Goal: Task Accomplishment & Management: Complete application form

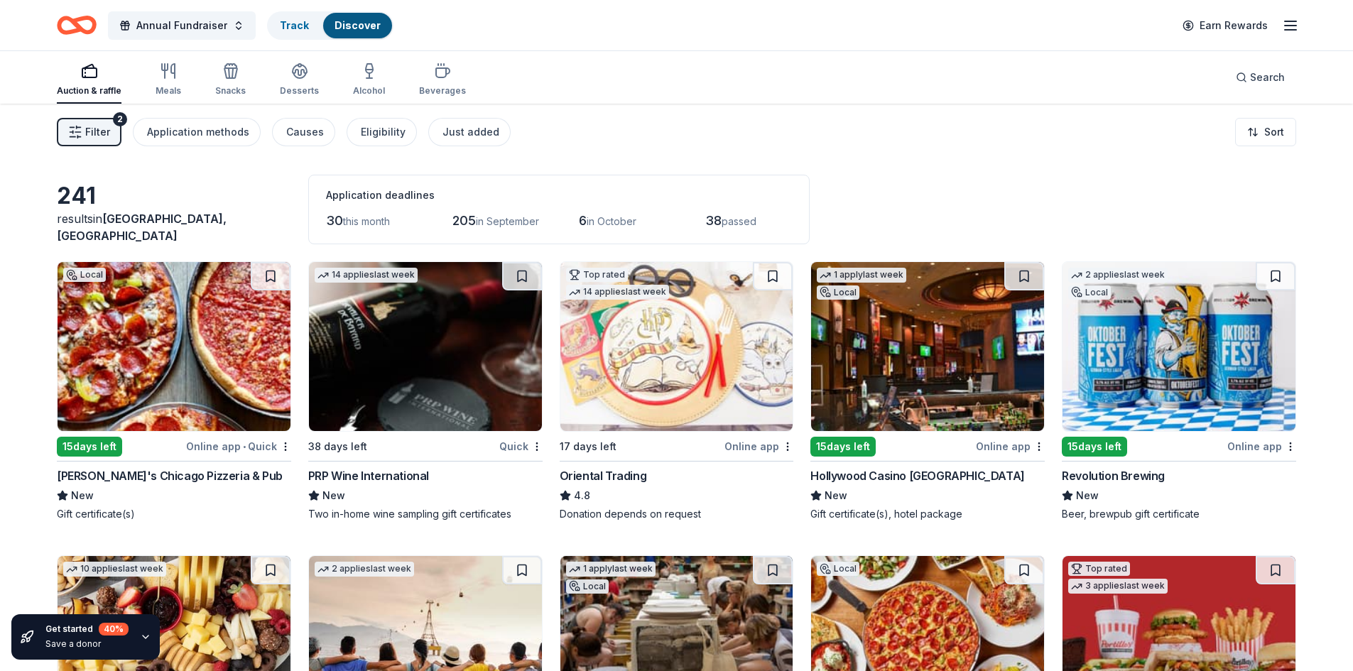
click at [399, 407] on img at bounding box center [425, 346] width 233 height 169
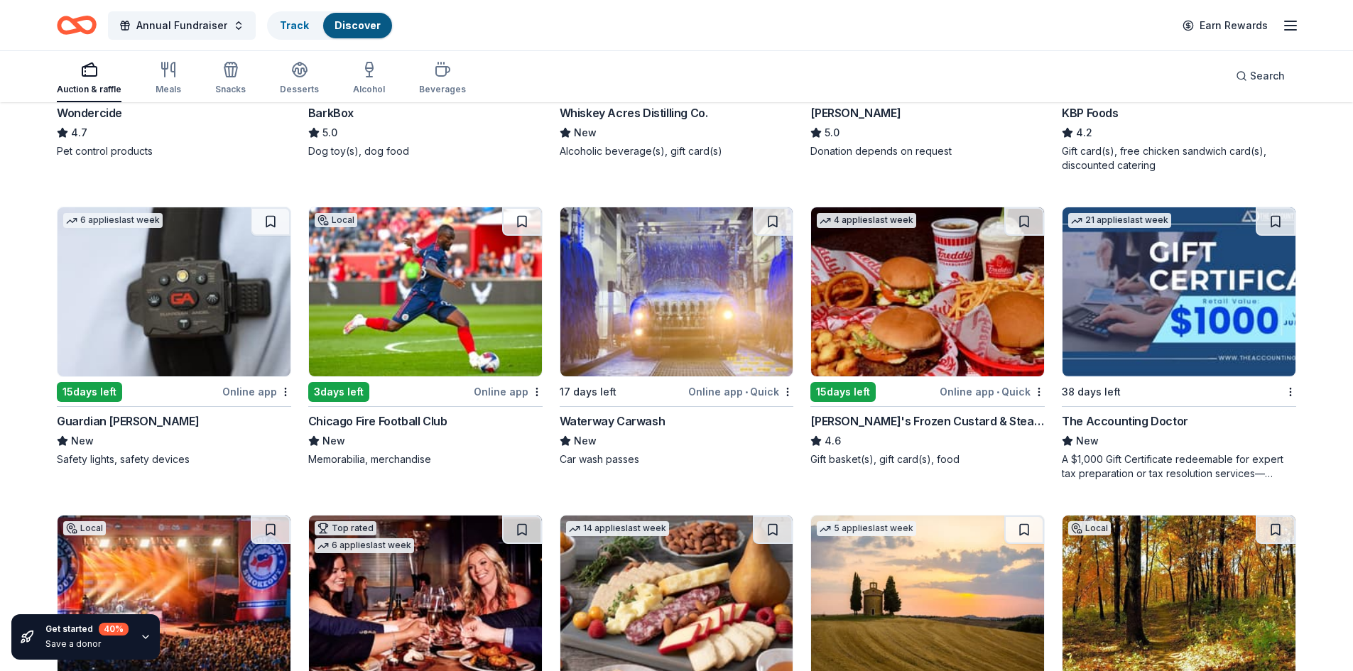
scroll to position [1102, 0]
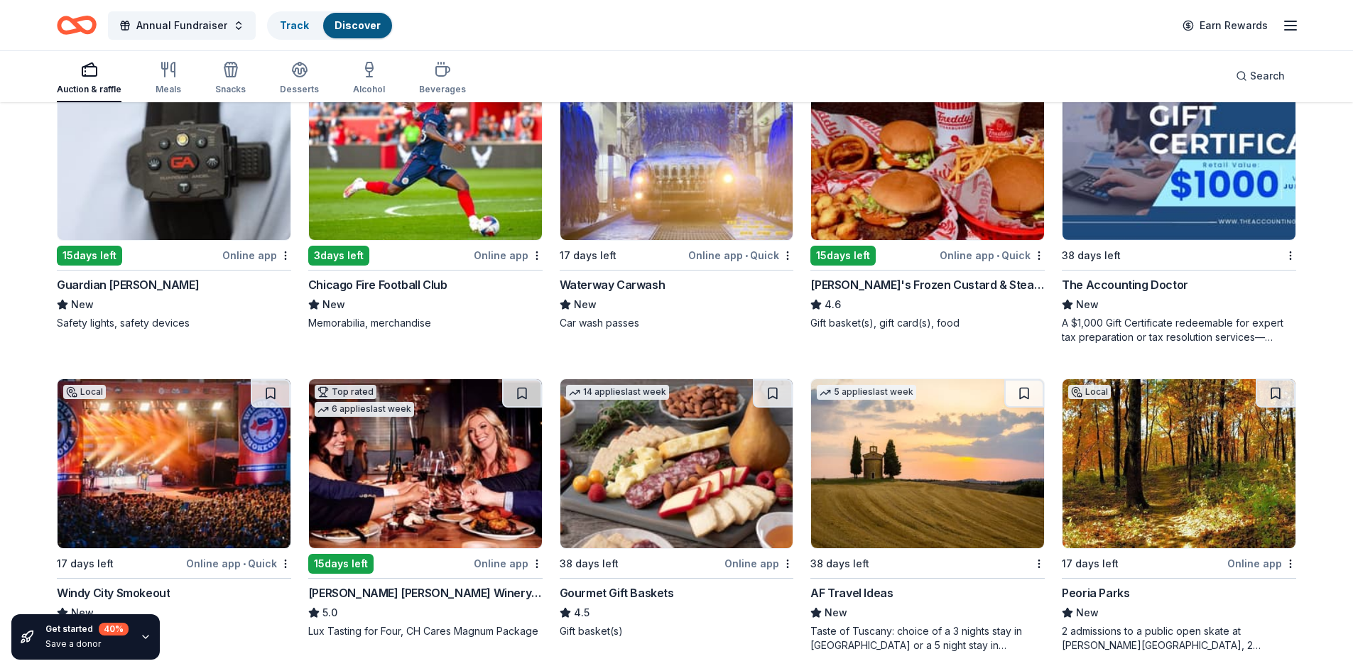
click at [156, 206] on img at bounding box center [174, 155] width 233 height 169
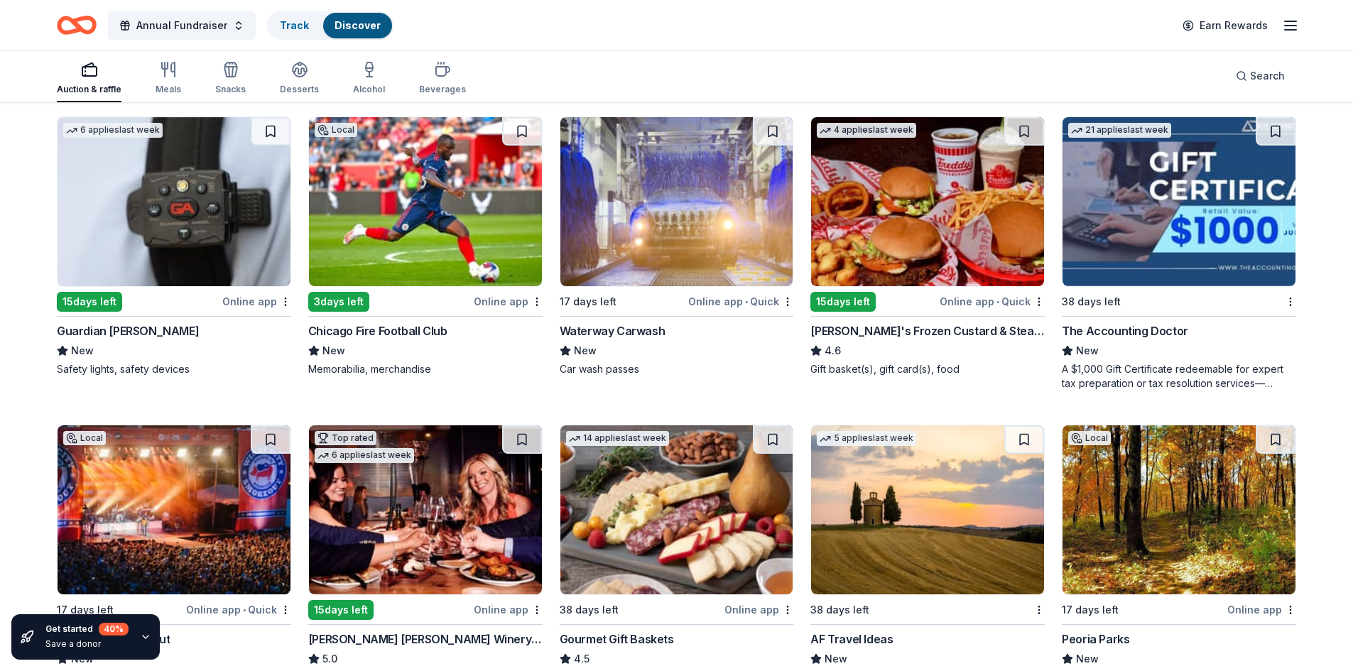
scroll to position [1031, 0]
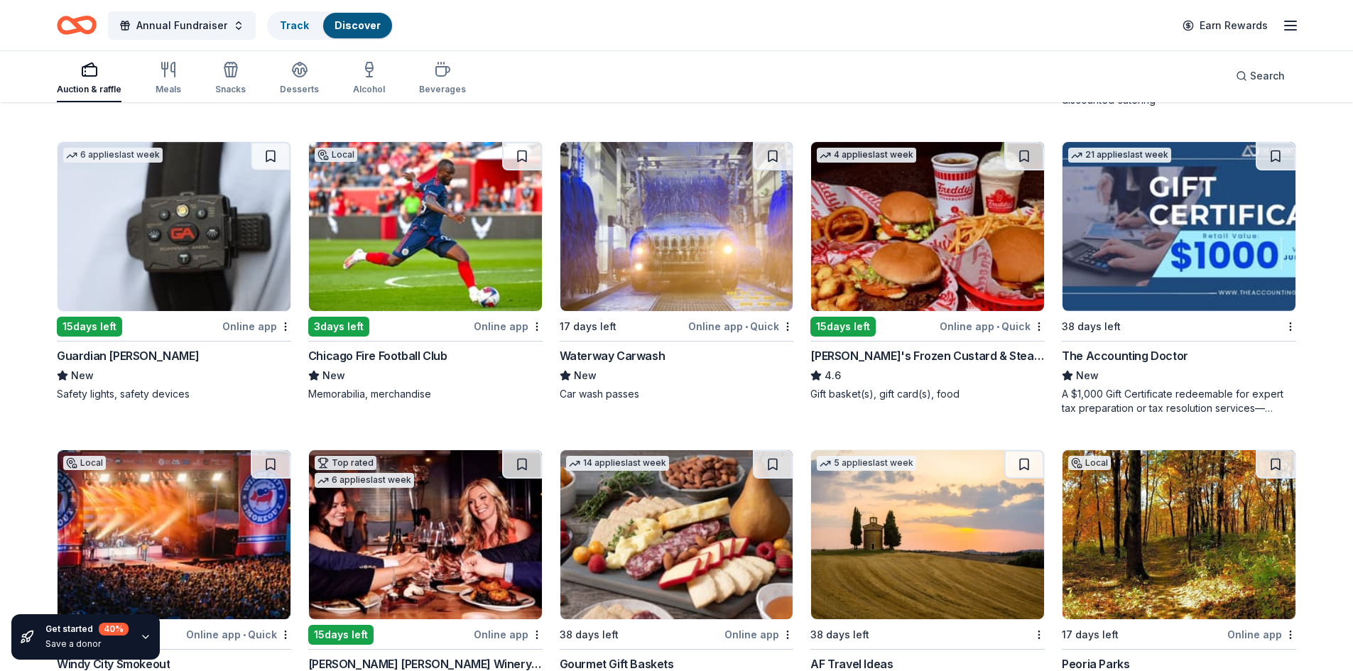
click at [422, 235] on img at bounding box center [425, 226] width 233 height 169
click at [1148, 244] on img at bounding box center [1178, 226] width 233 height 169
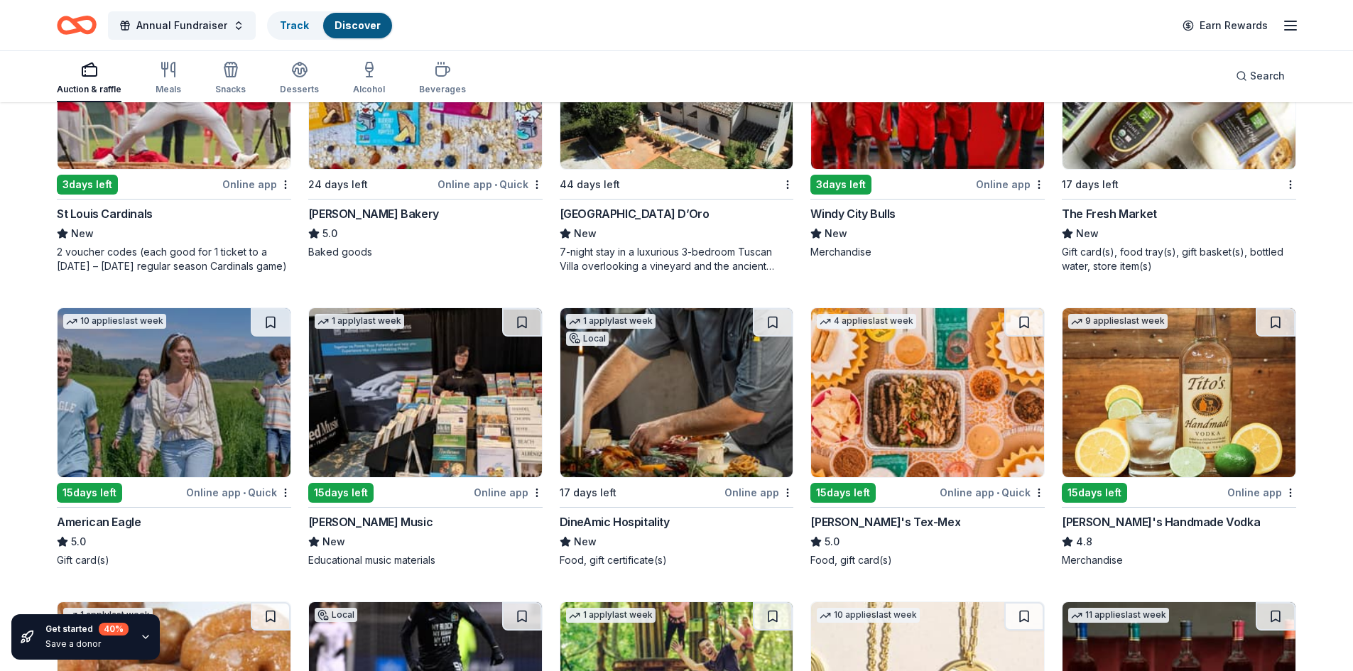
scroll to position [1931, 0]
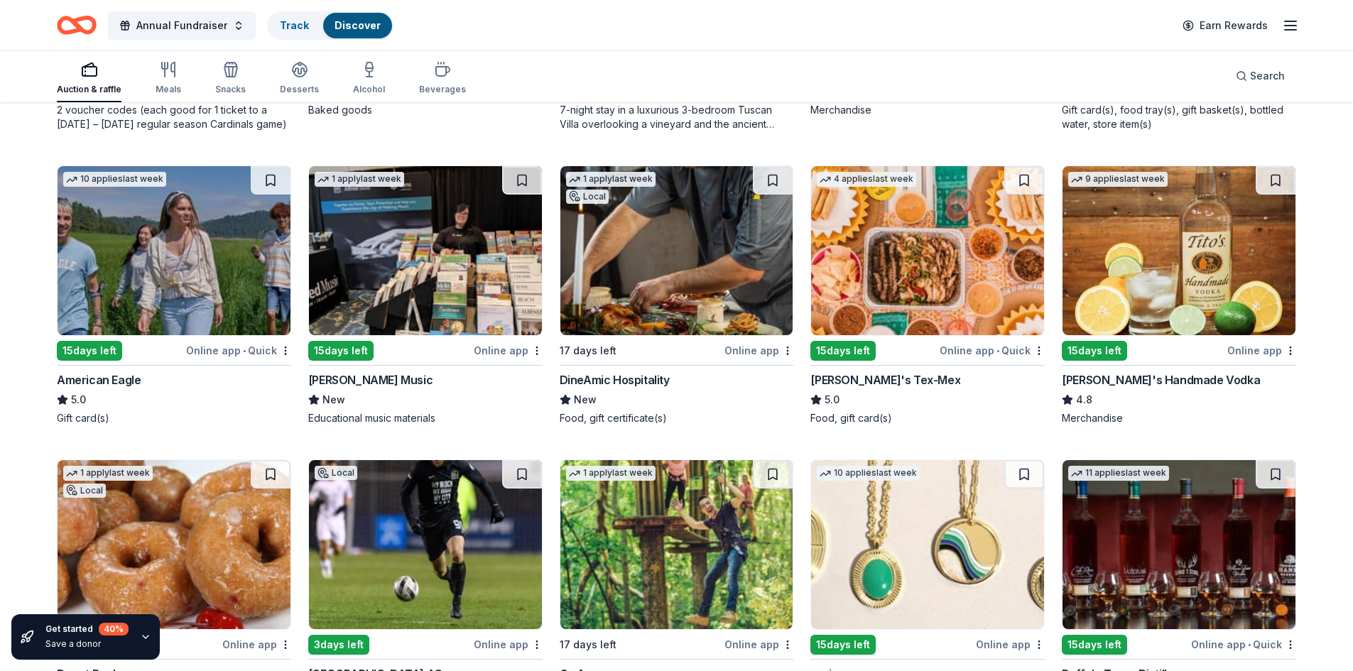
click at [663, 282] on img at bounding box center [676, 250] width 233 height 169
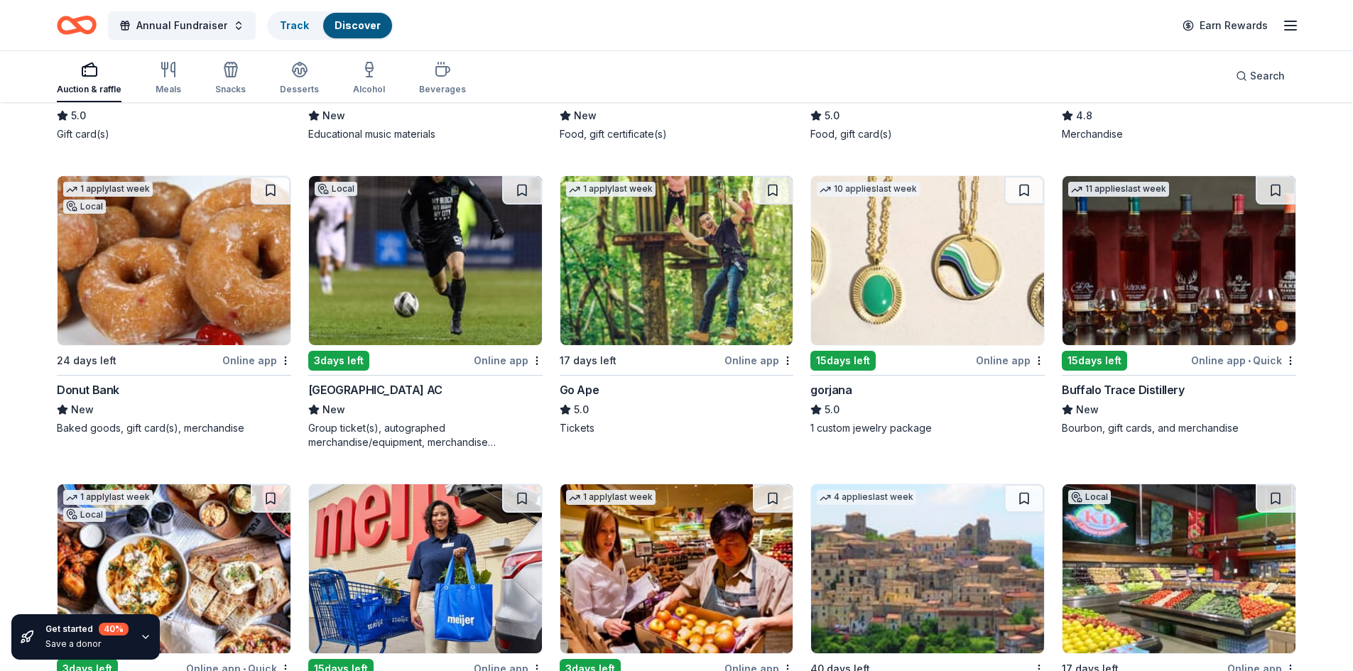
scroll to position [2286, 0]
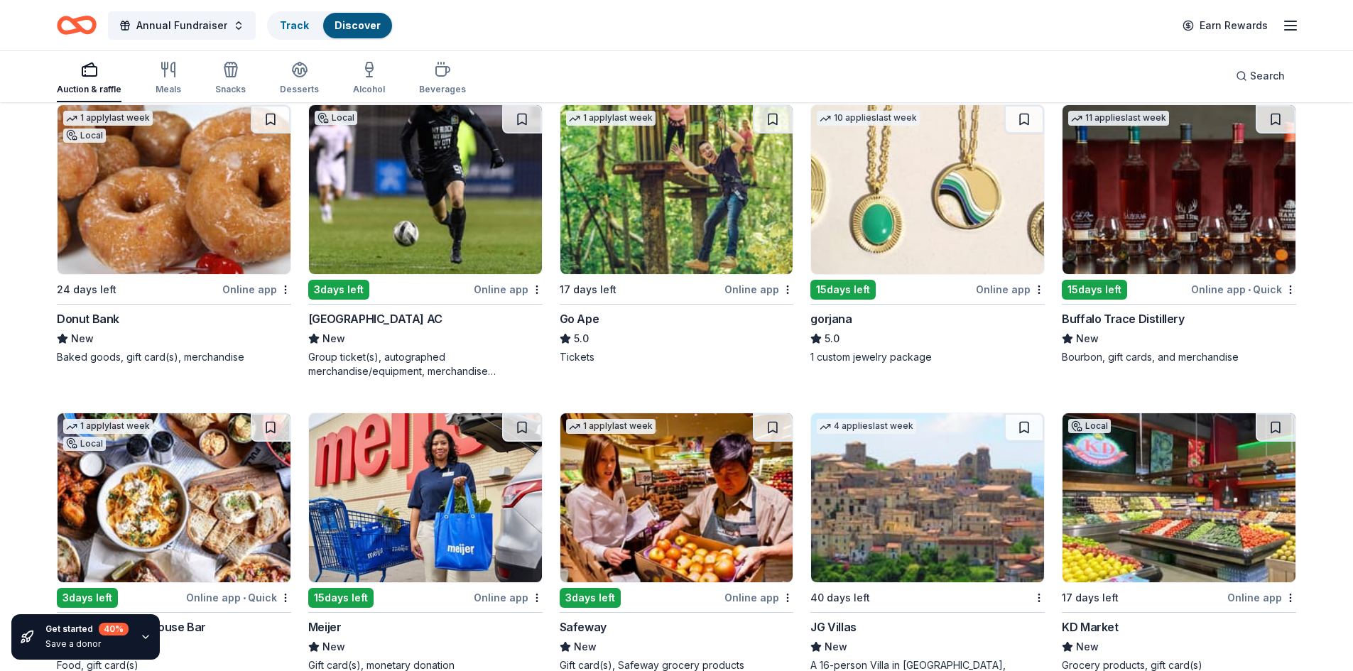
click at [1152, 234] on img at bounding box center [1178, 189] width 233 height 169
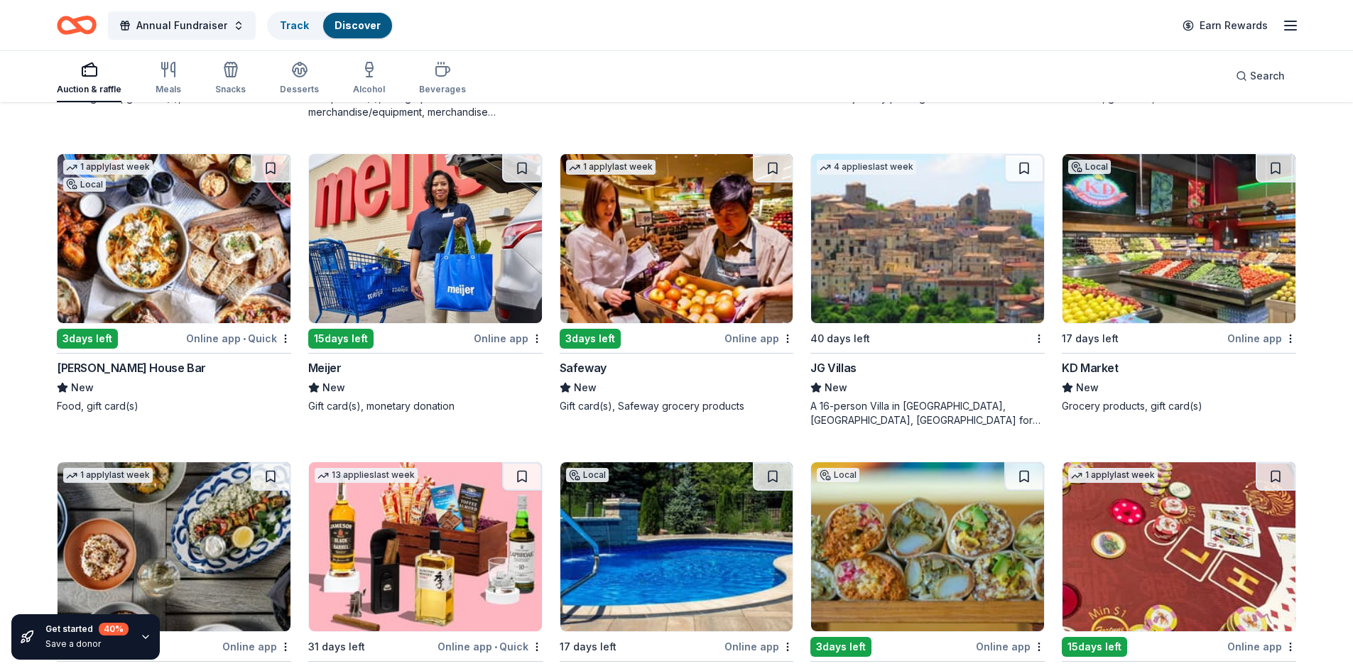
scroll to position [2570, 0]
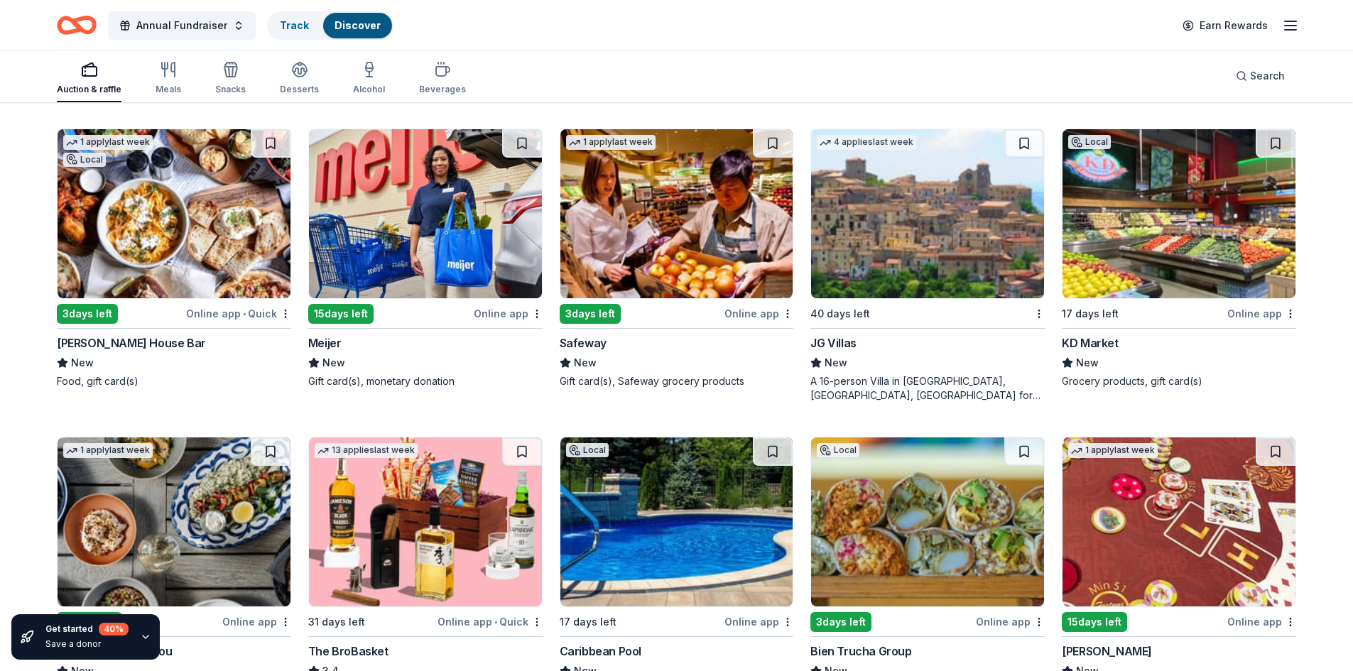
click at [897, 270] on img at bounding box center [927, 213] width 233 height 169
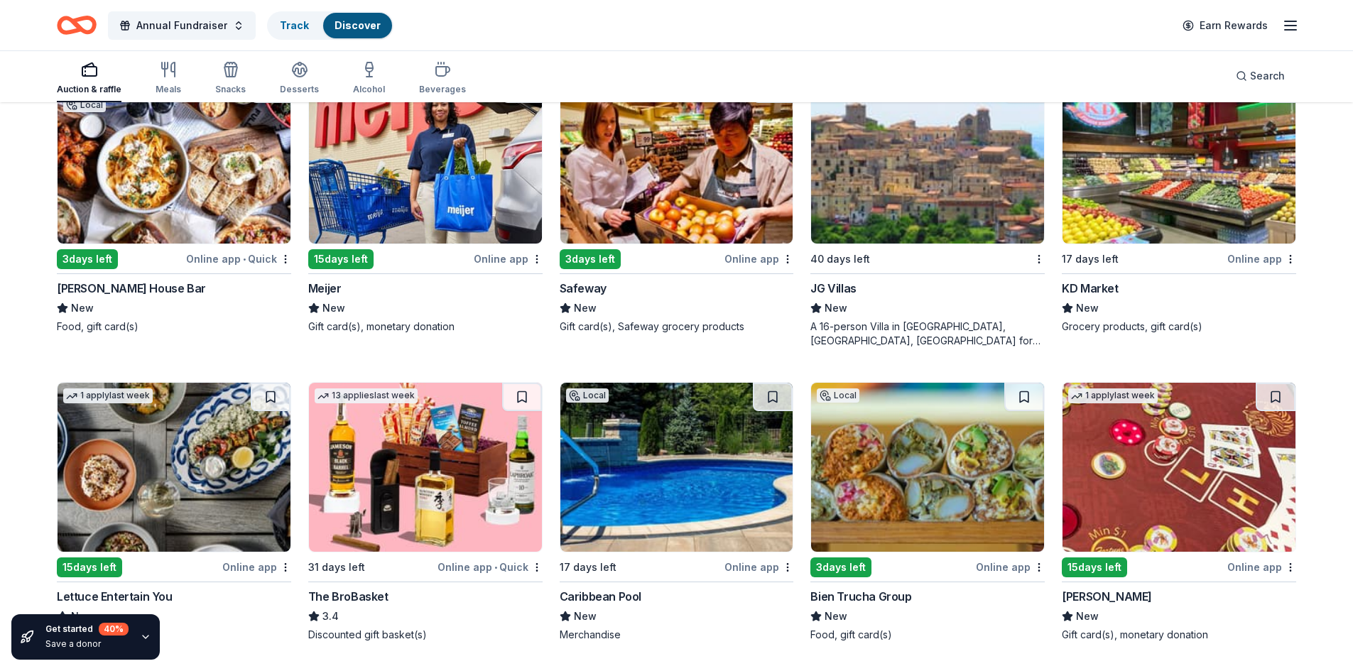
scroll to position [2641, 0]
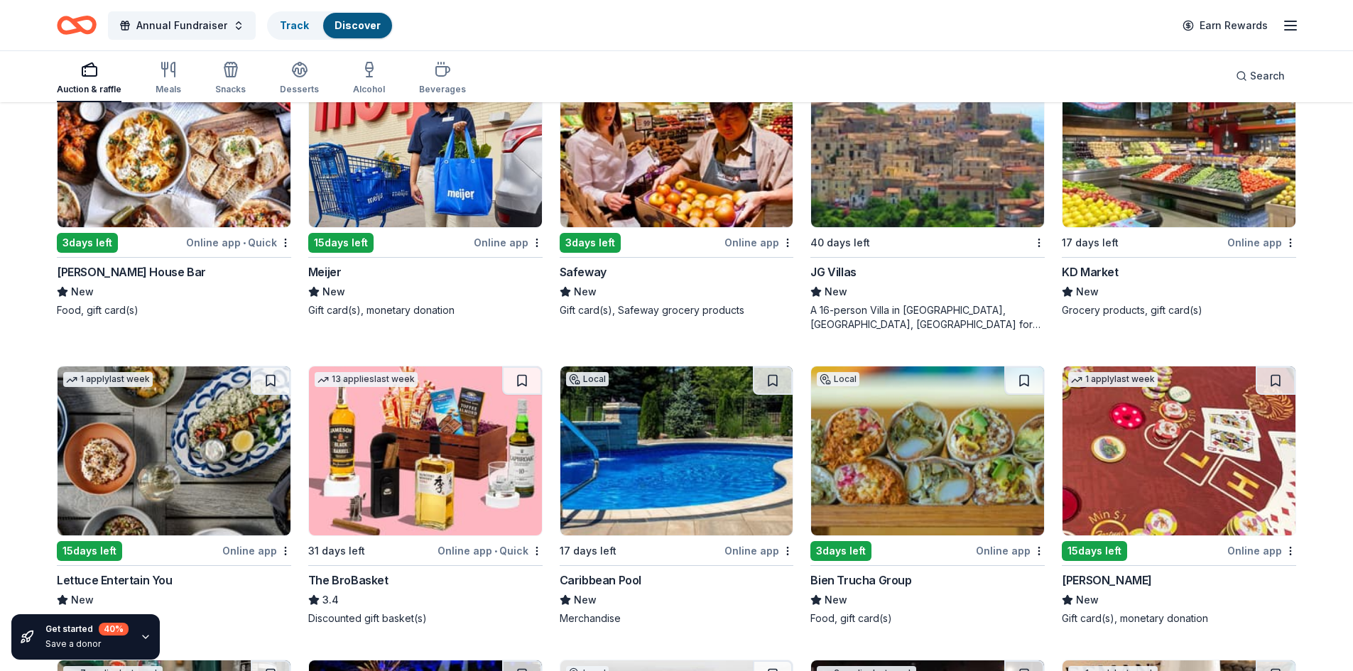
click at [908, 190] on img at bounding box center [927, 142] width 233 height 169
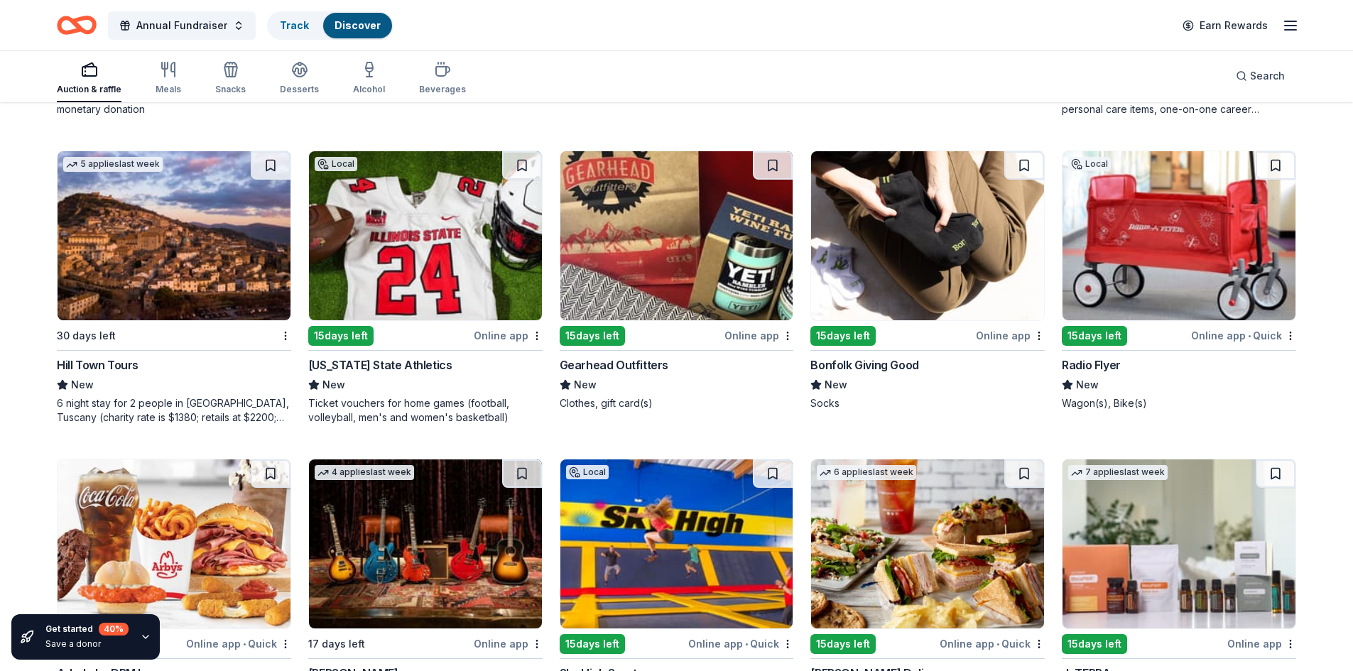
scroll to position [3539, 0]
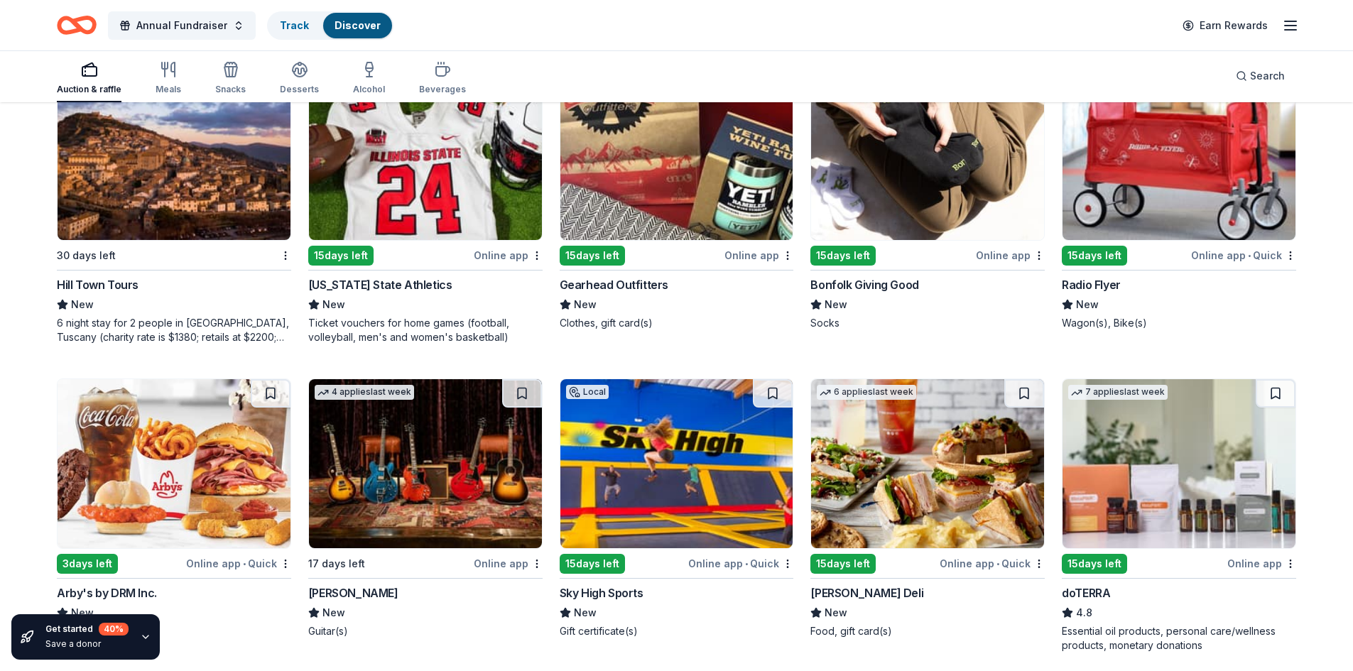
click at [161, 205] on img at bounding box center [174, 155] width 233 height 169
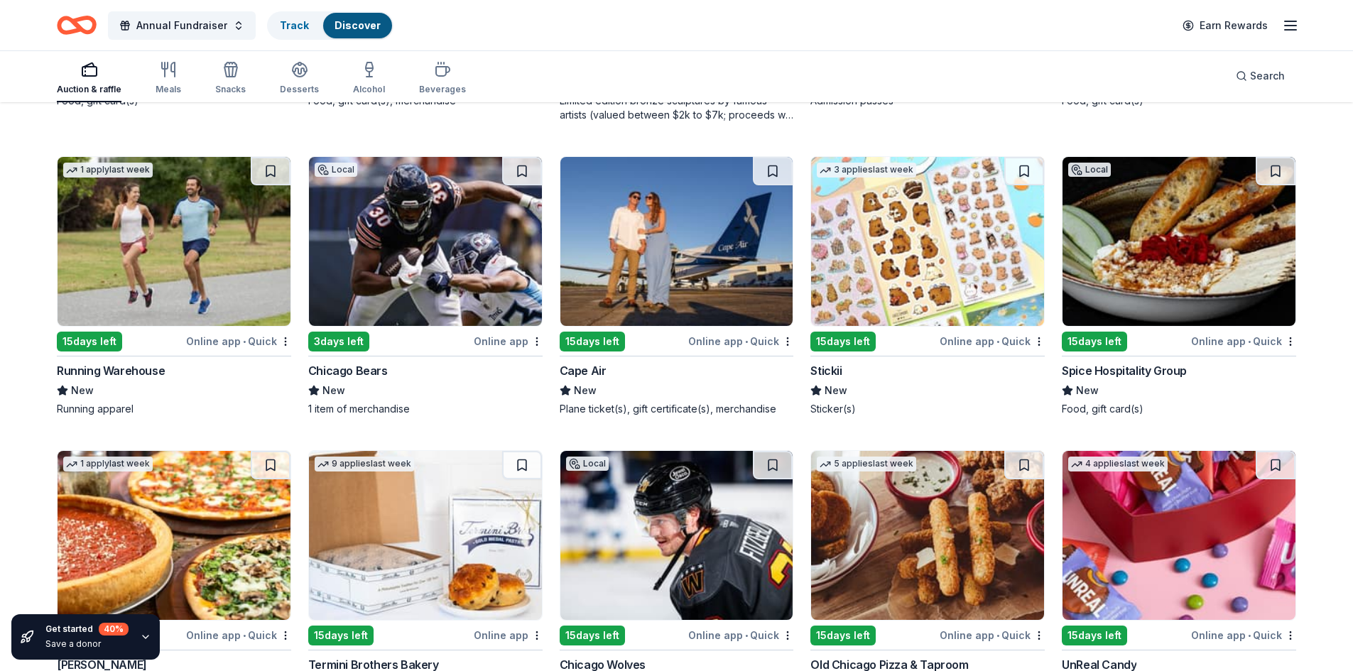
scroll to position [5289, 0]
click at [438, 230] on img at bounding box center [425, 240] width 233 height 169
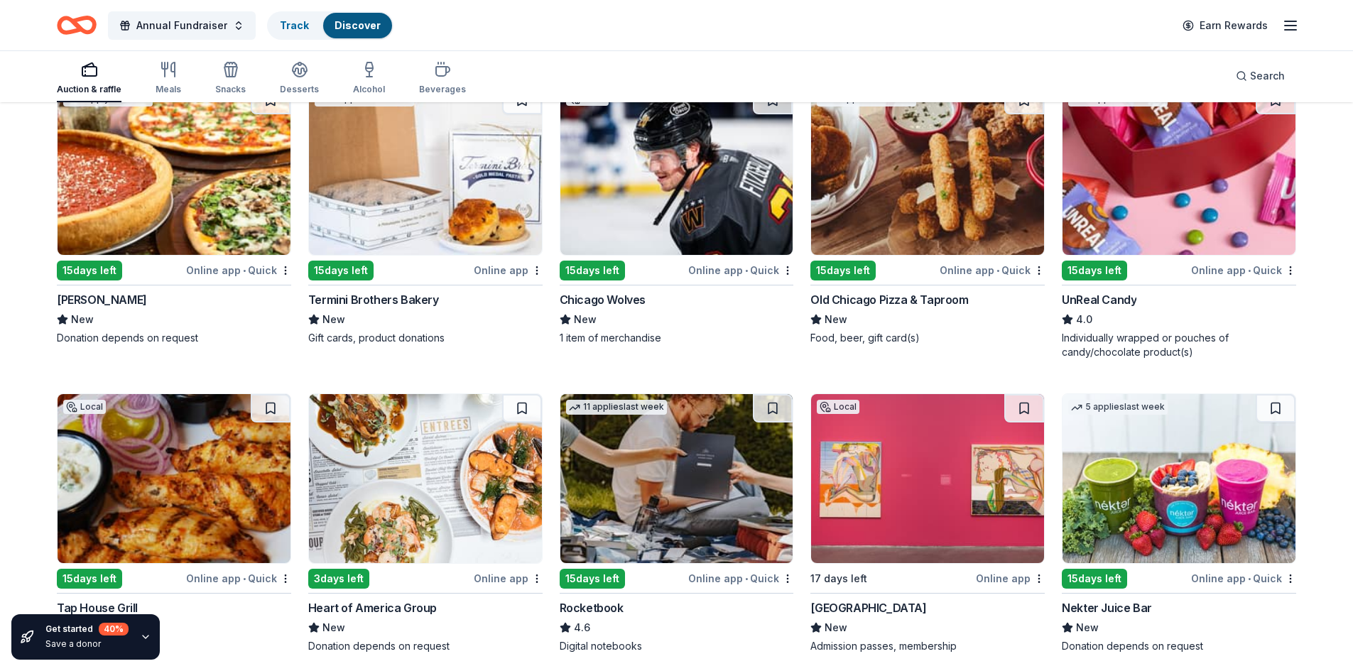
scroll to position [5749, 0]
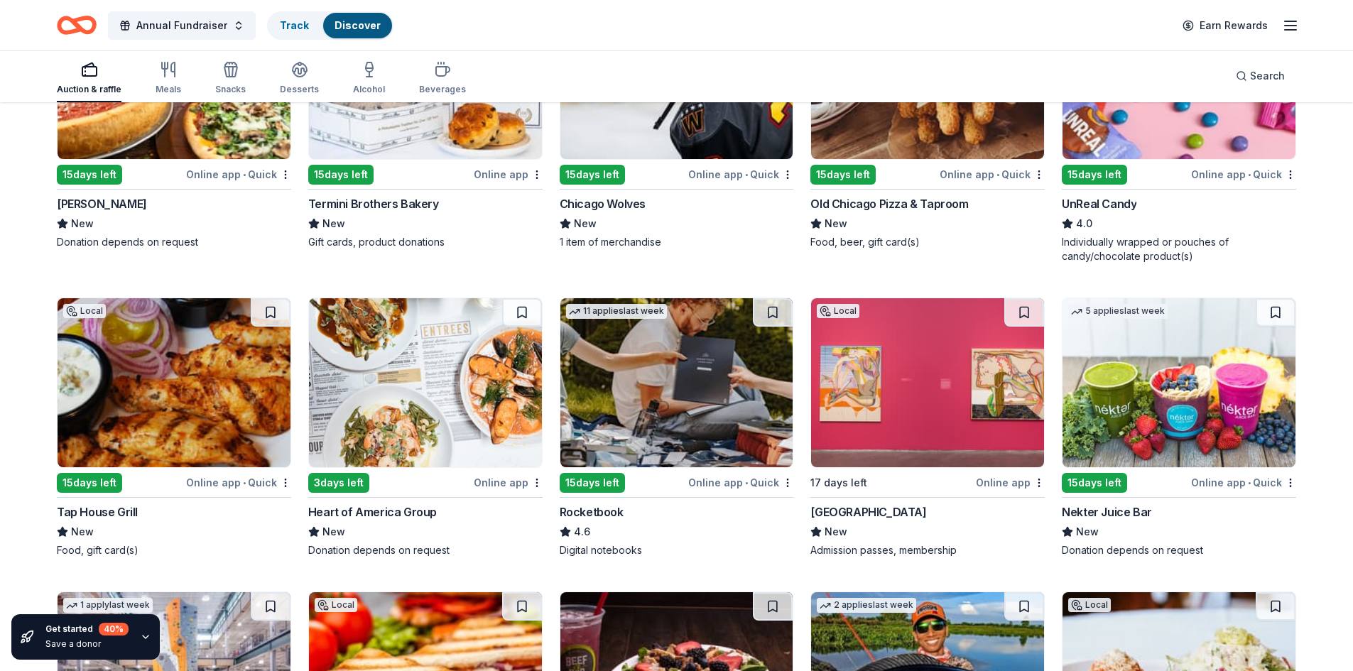
click at [665, 375] on img at bounding box center [676, 382] width 233 height 169
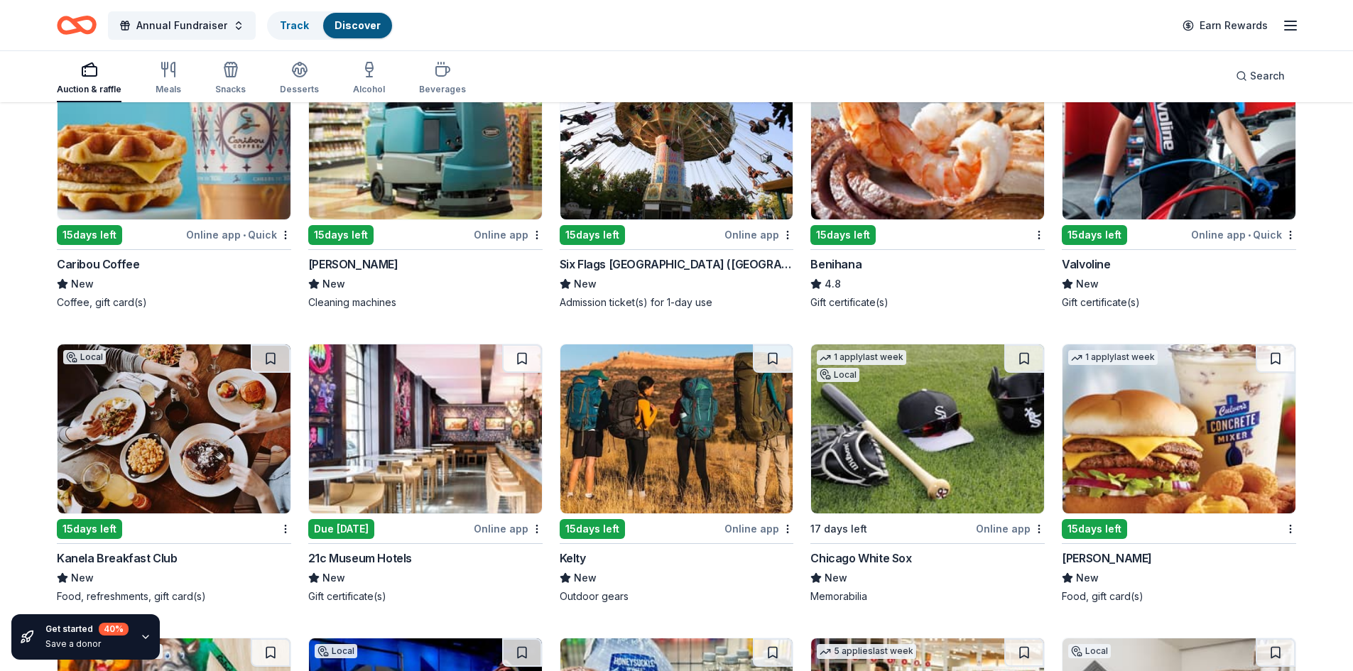
scroll to position [7442, 0]
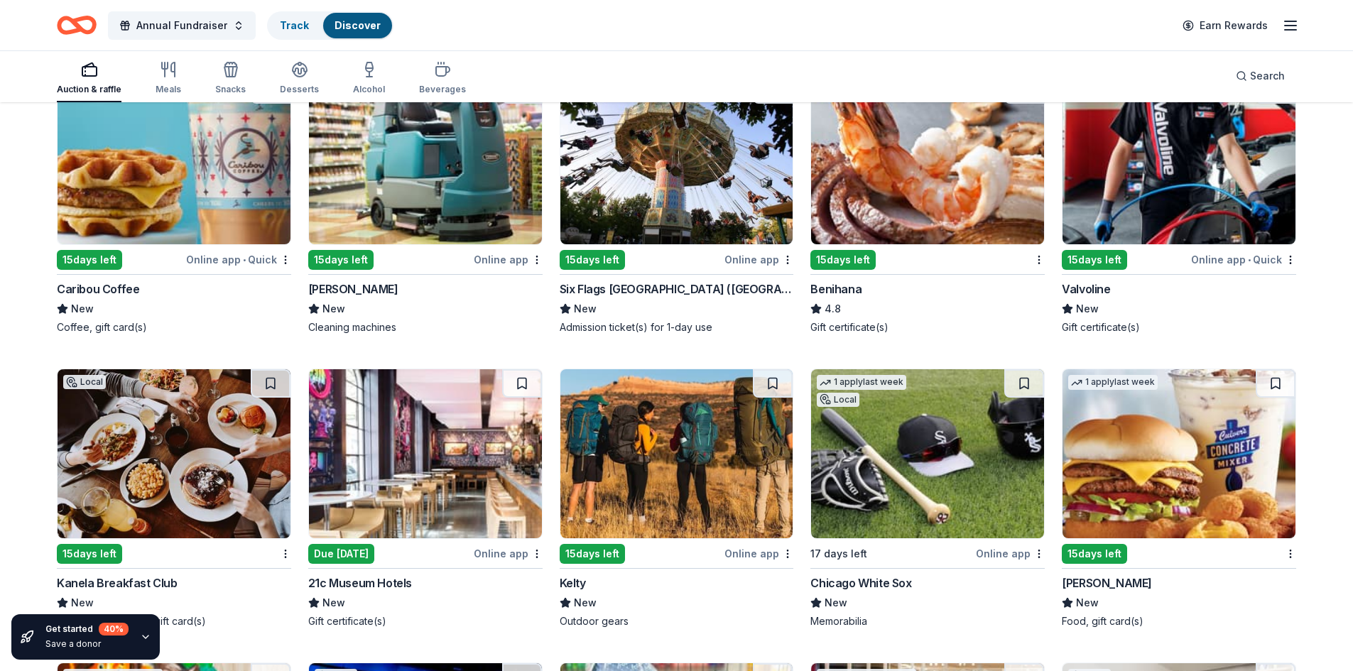
click at [660, 206] on img at bounding box center [676, 159] width 233 height 169
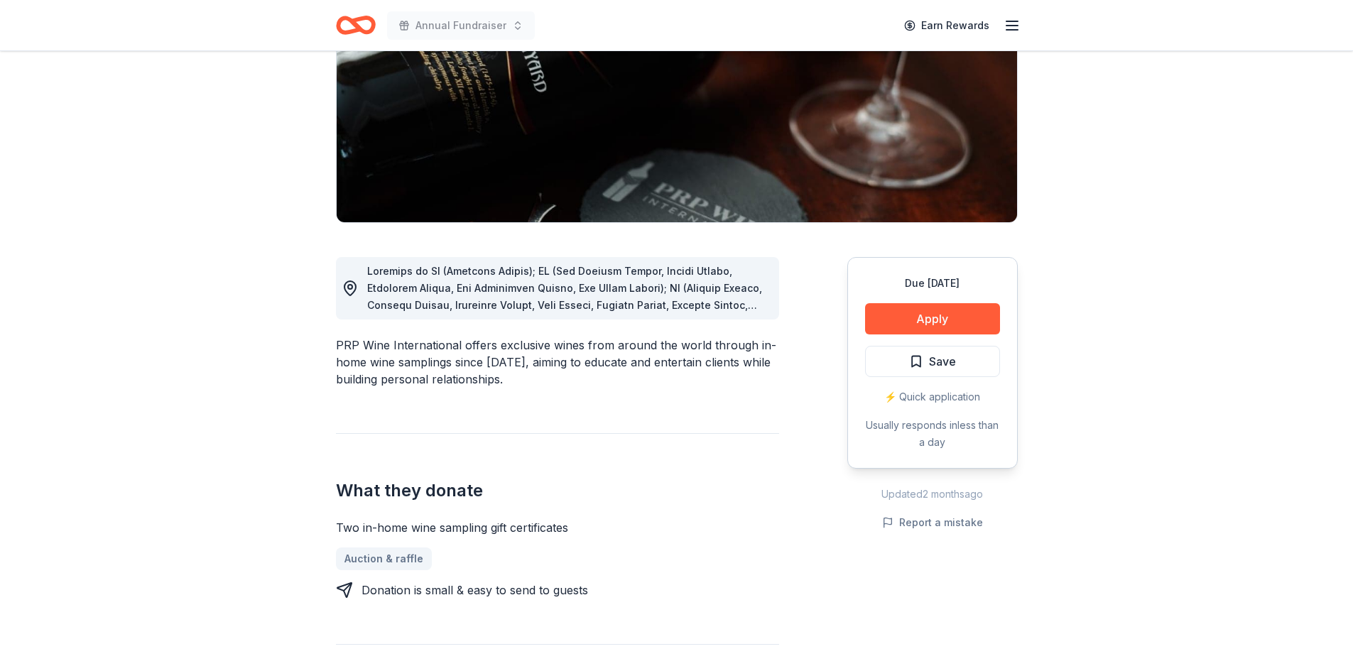
scroll to position [284, 0]
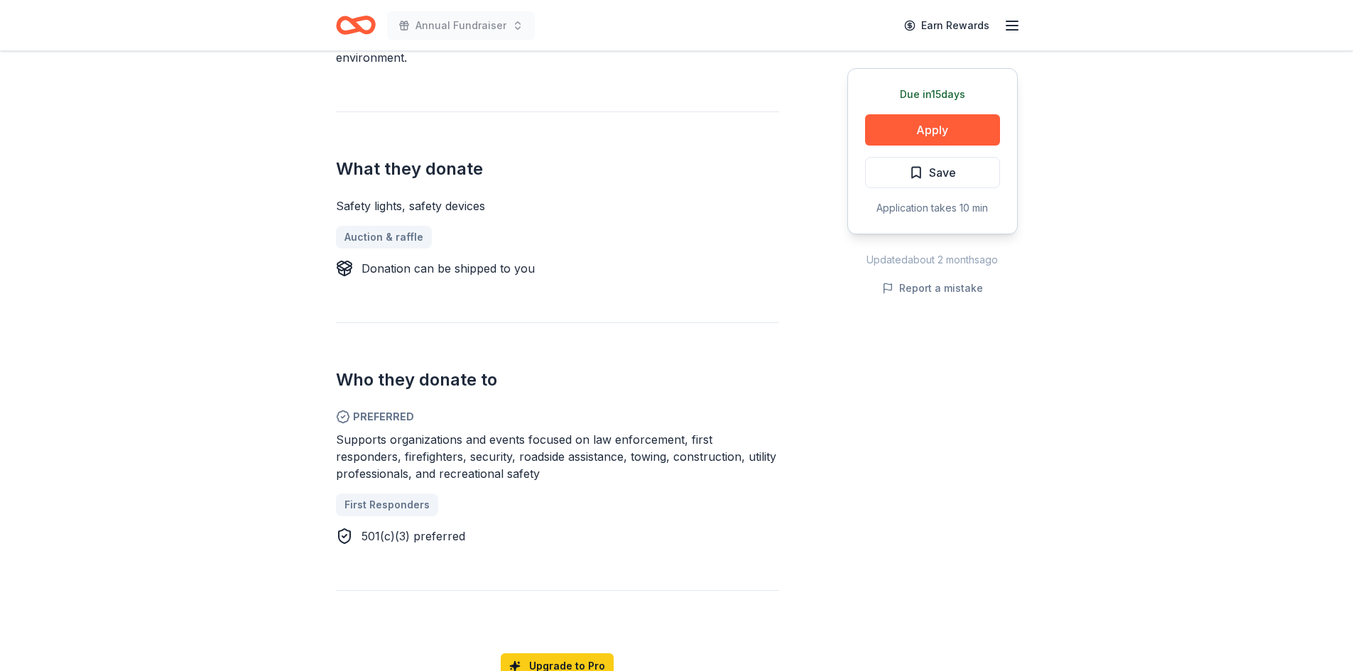
scroll to position [497, 0]
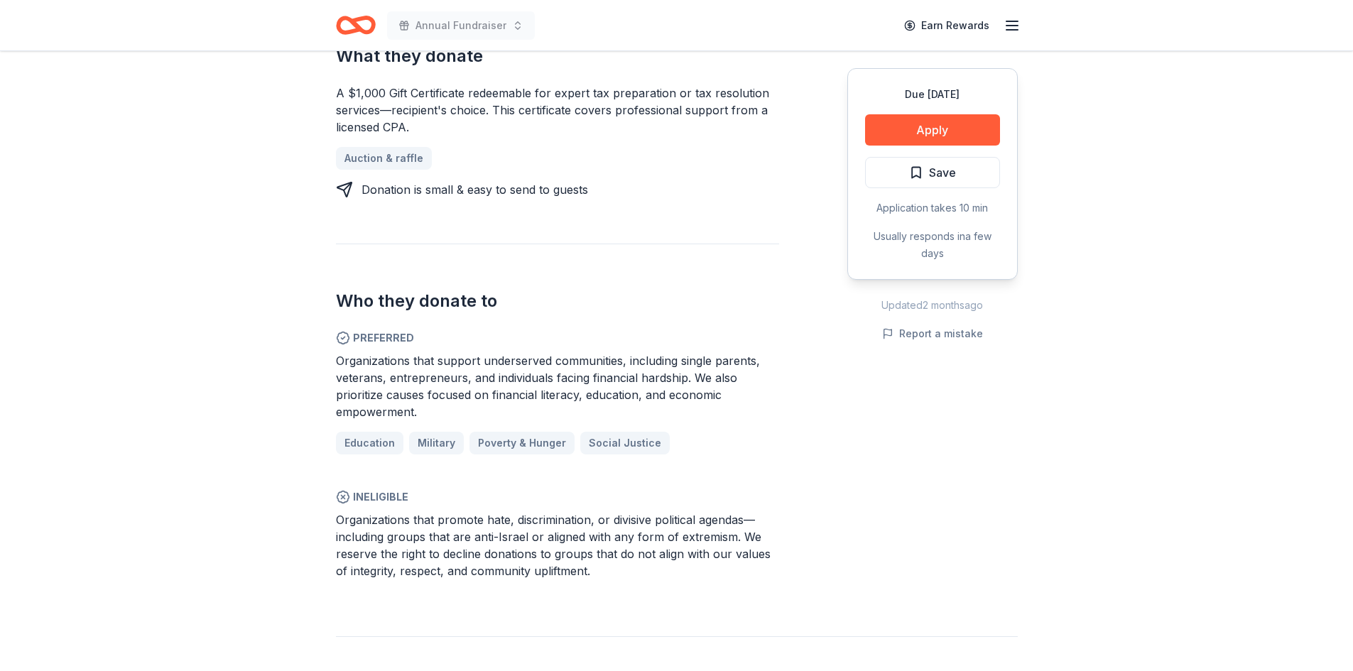
scroll to position [710, 0]
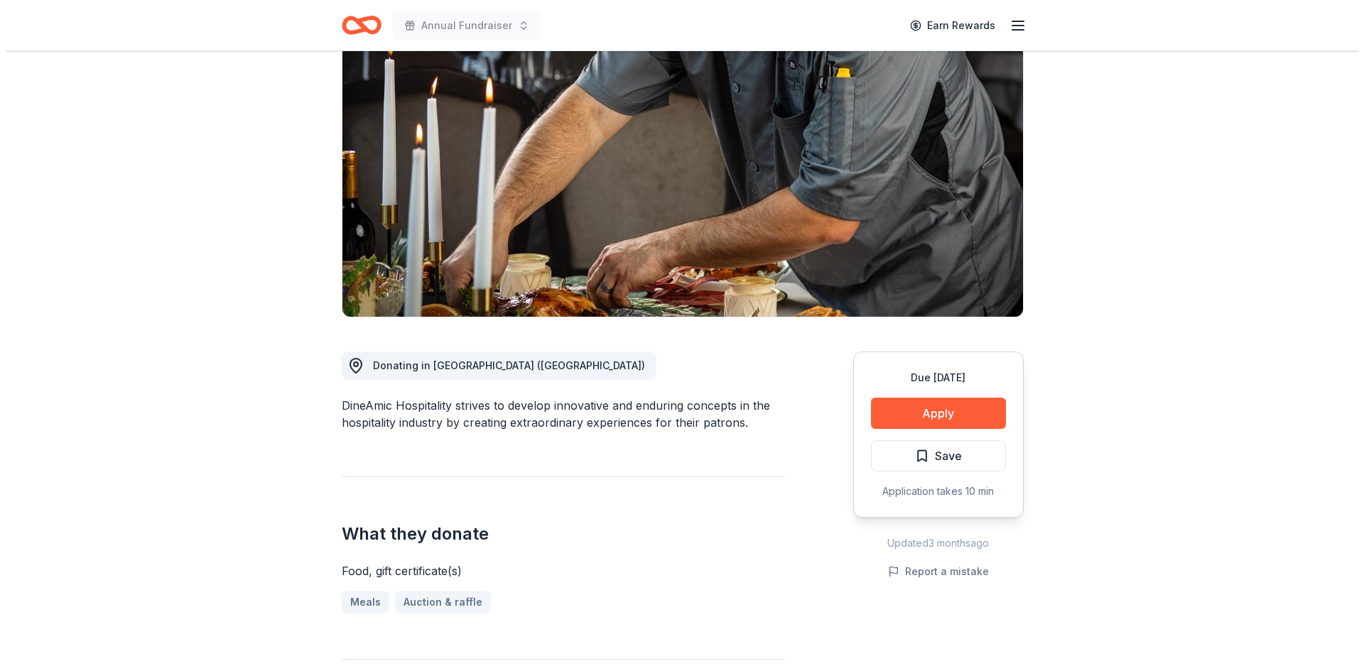
scroll to position [284, 0]
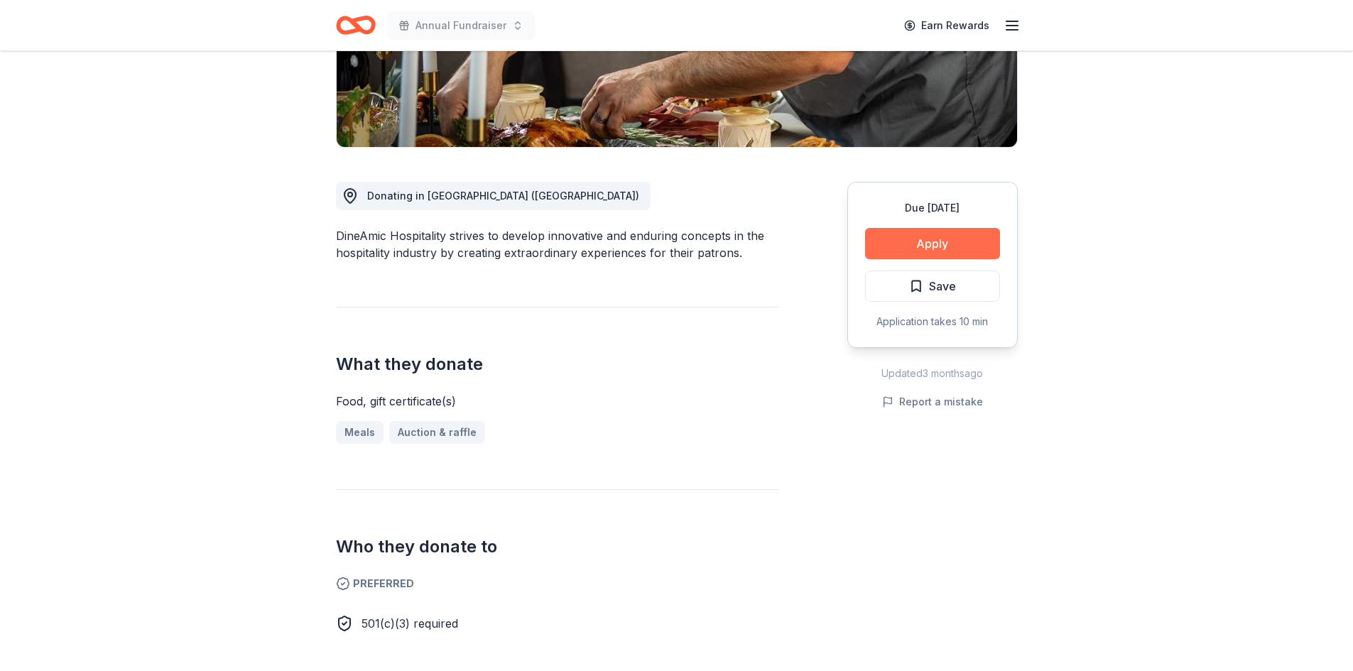
click at [957, 235] on button "Apply" at bounding box center [932, 243] width 135 height 31
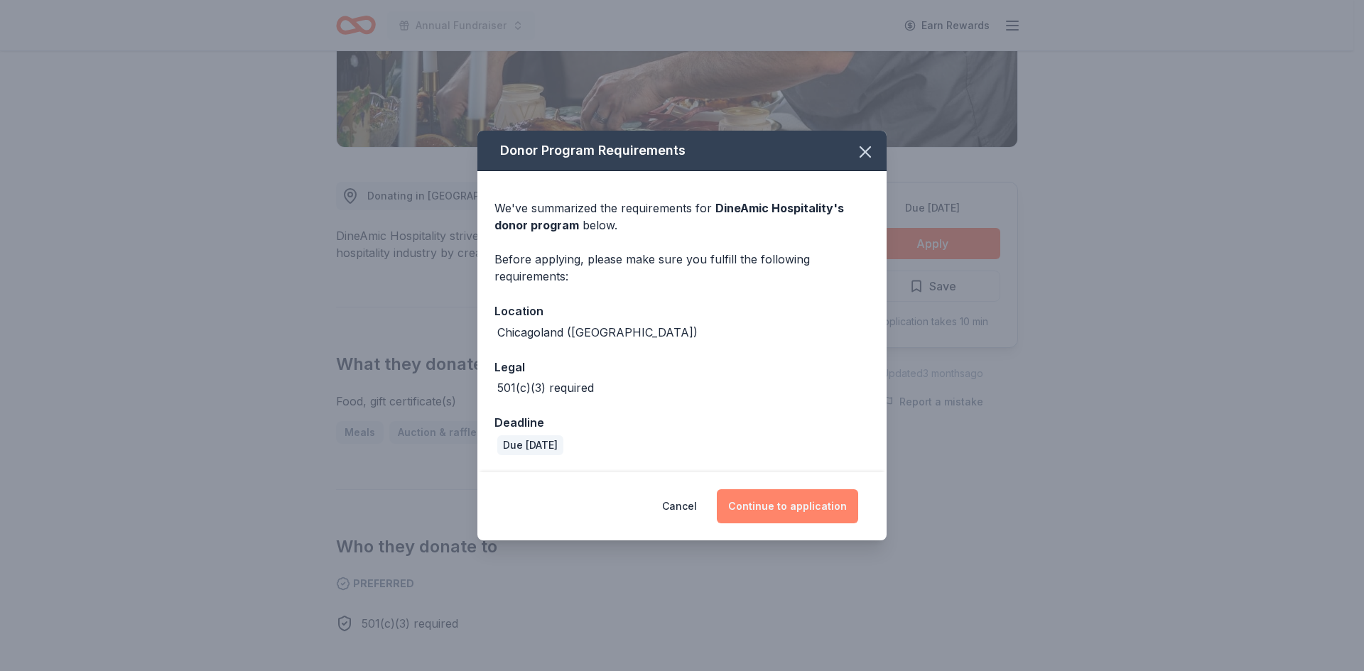
click at [795, 506] on button "Continue to application" at bounding box center [787, 506] width 141 height 34
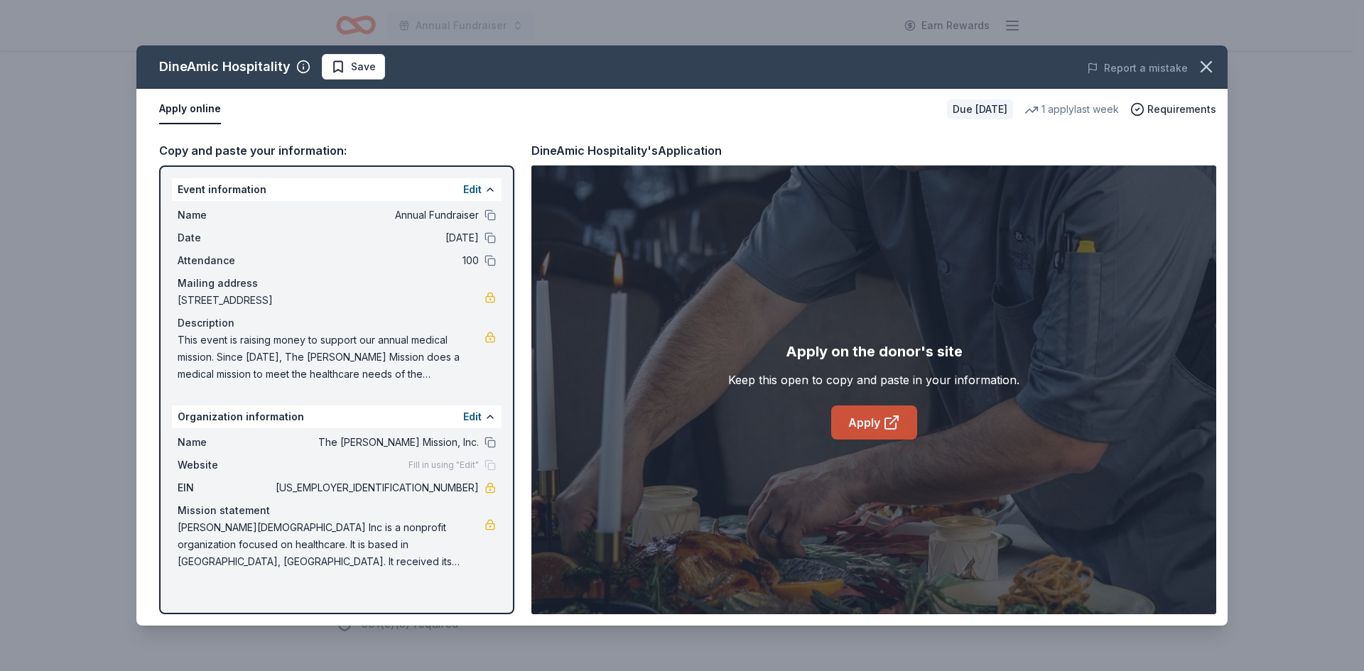
click at [856, 422] on link "Apply" at bounding box center [874, 423] width 86 height 34
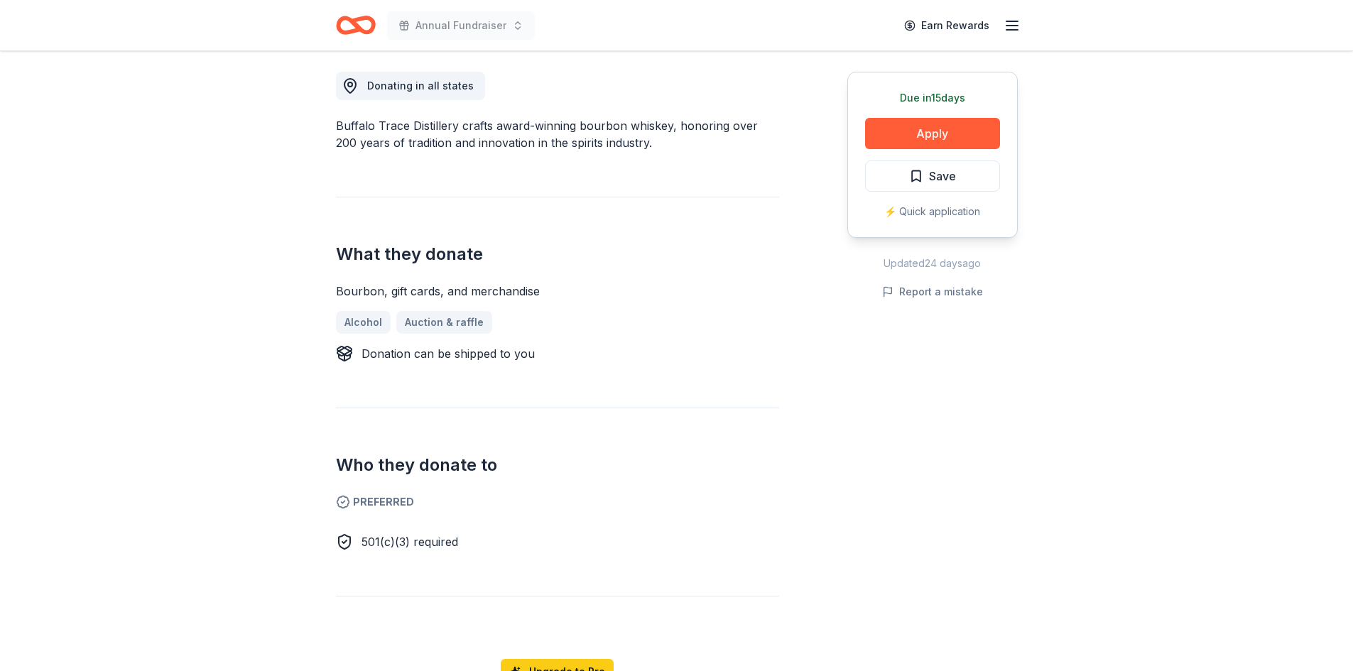
scroll to position [355, 0]
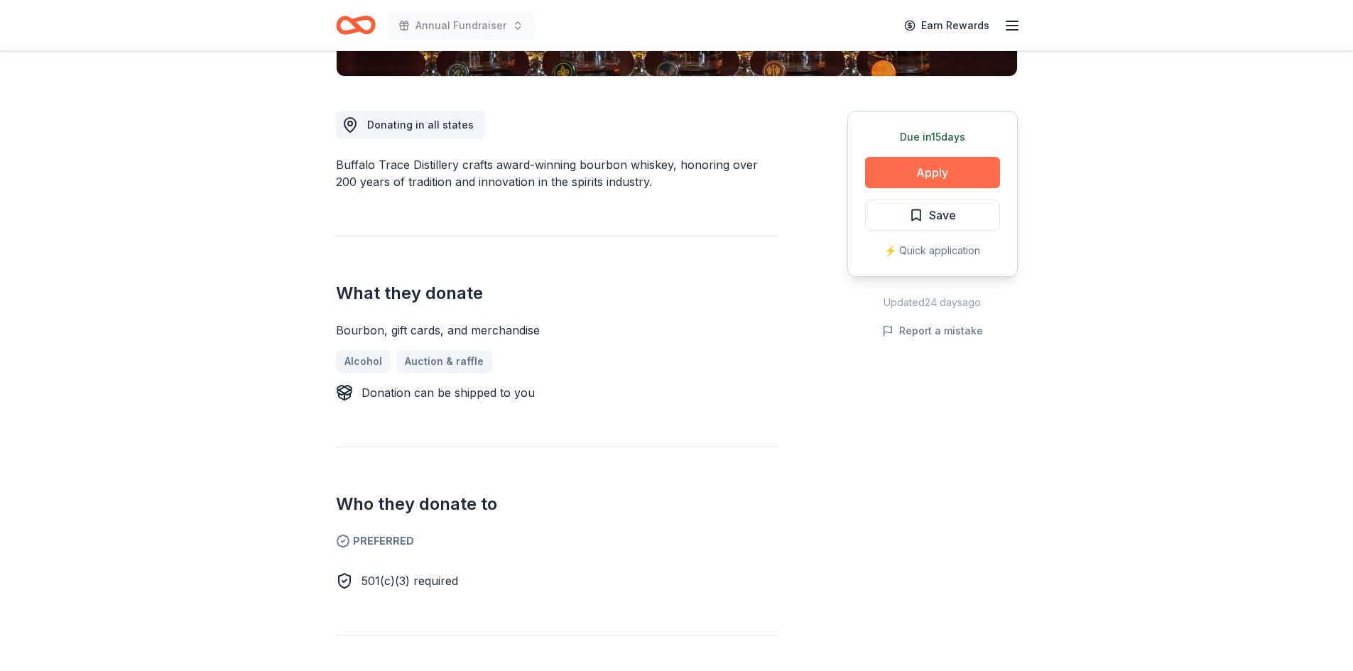
click at [947, 175] on button "Apply" at bounding box center [932, 172] width 135 height 31
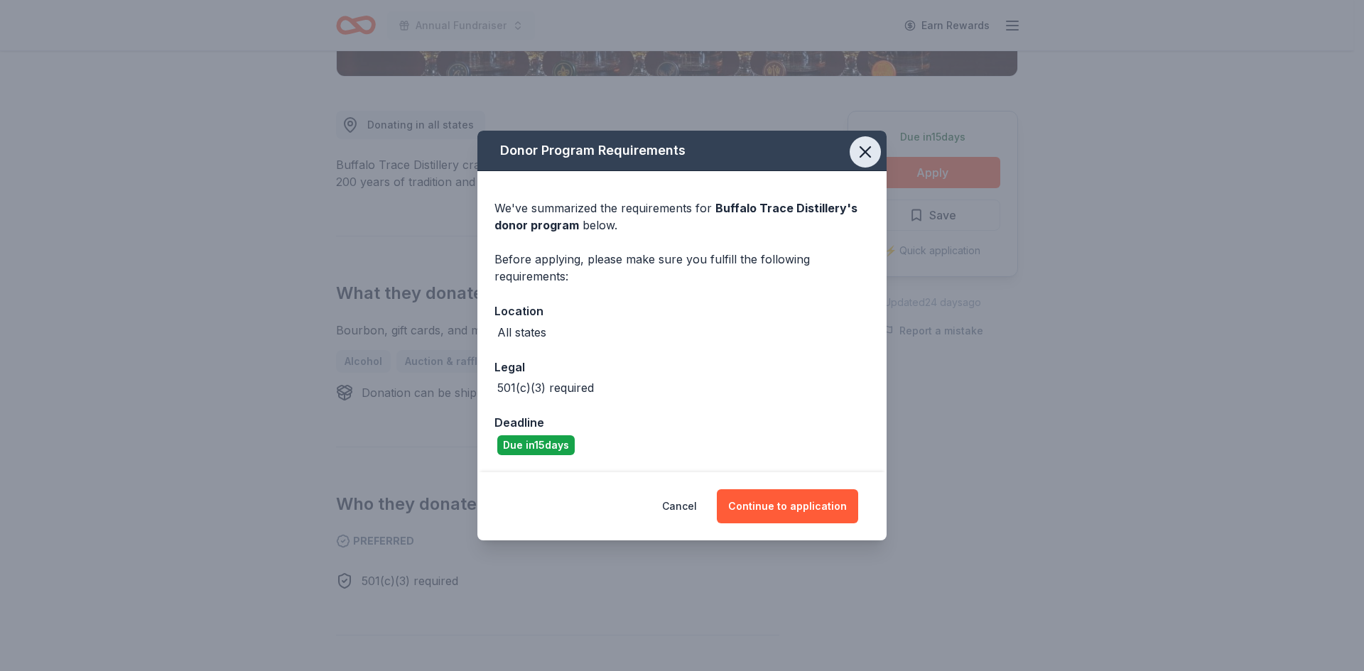
click at [862, 142] on icon "button" at bounding box center [865, 152] width 20 height 20
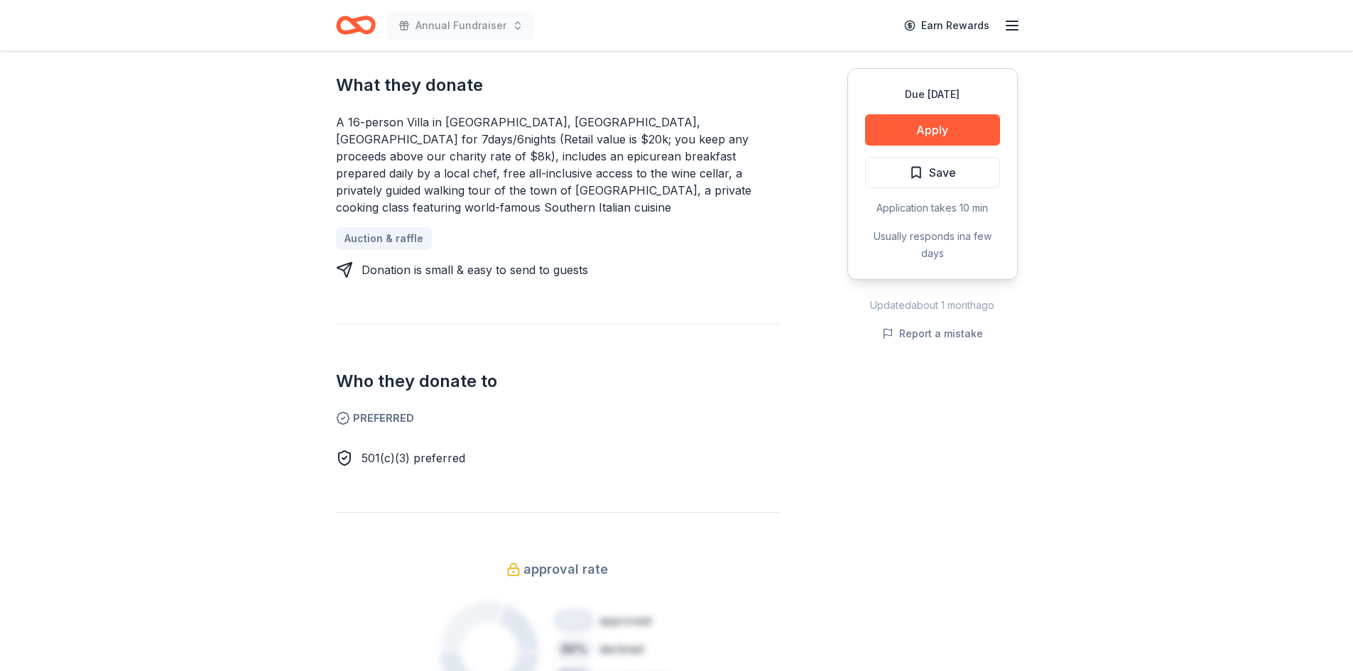
scroll to position [568, 0]
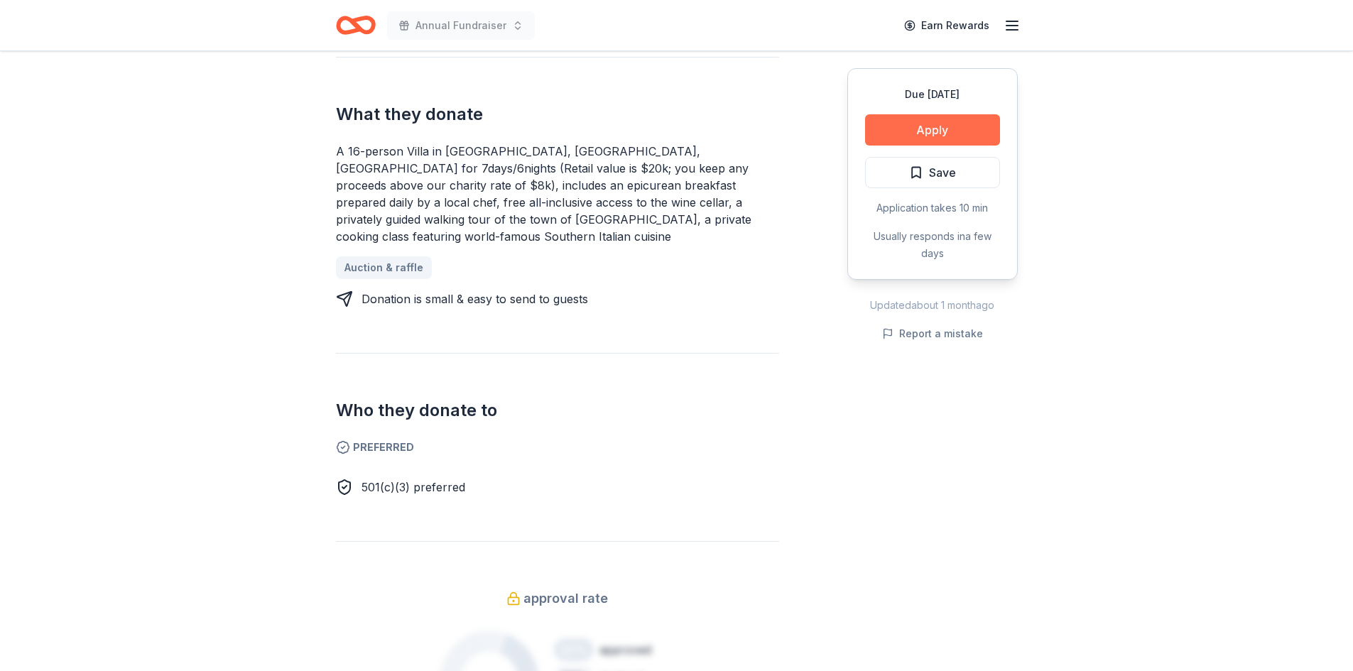
click at [935, 134] on button "Apply" at bounding box center [932, 129] width 135 height 31
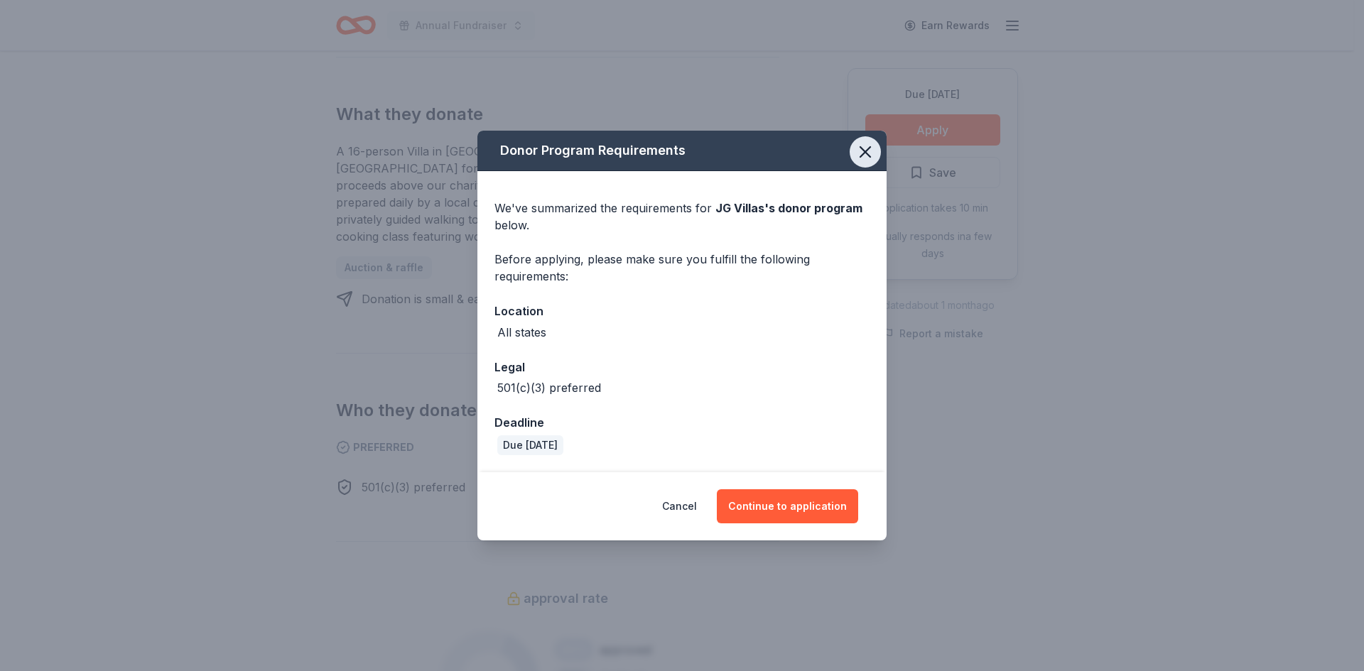
click at [857, 153] on icon "button" at bounding box center [865, 152] width 20 height 20
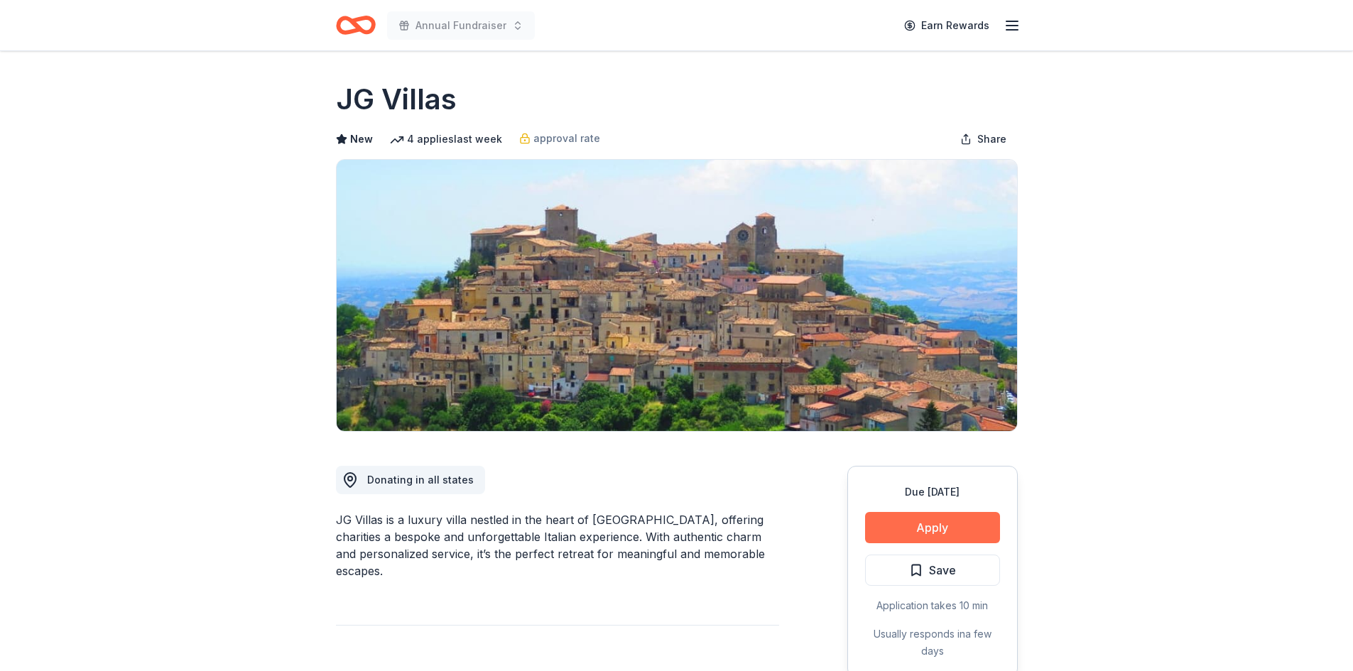
click at [924, 522] on button "Apply" at bounding box center [932, 527] width 135 height 31
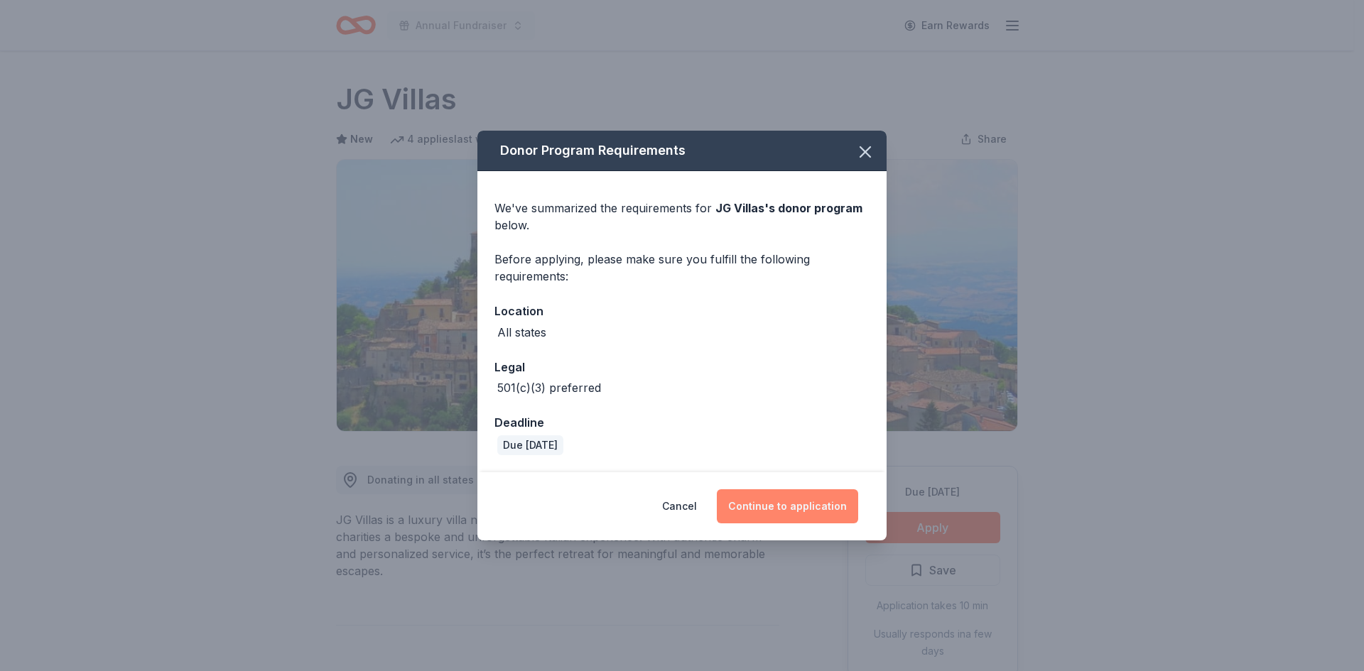
click at [777, 504] on button "Continue to application" at bounding box center [787, 506] width 141 height 34
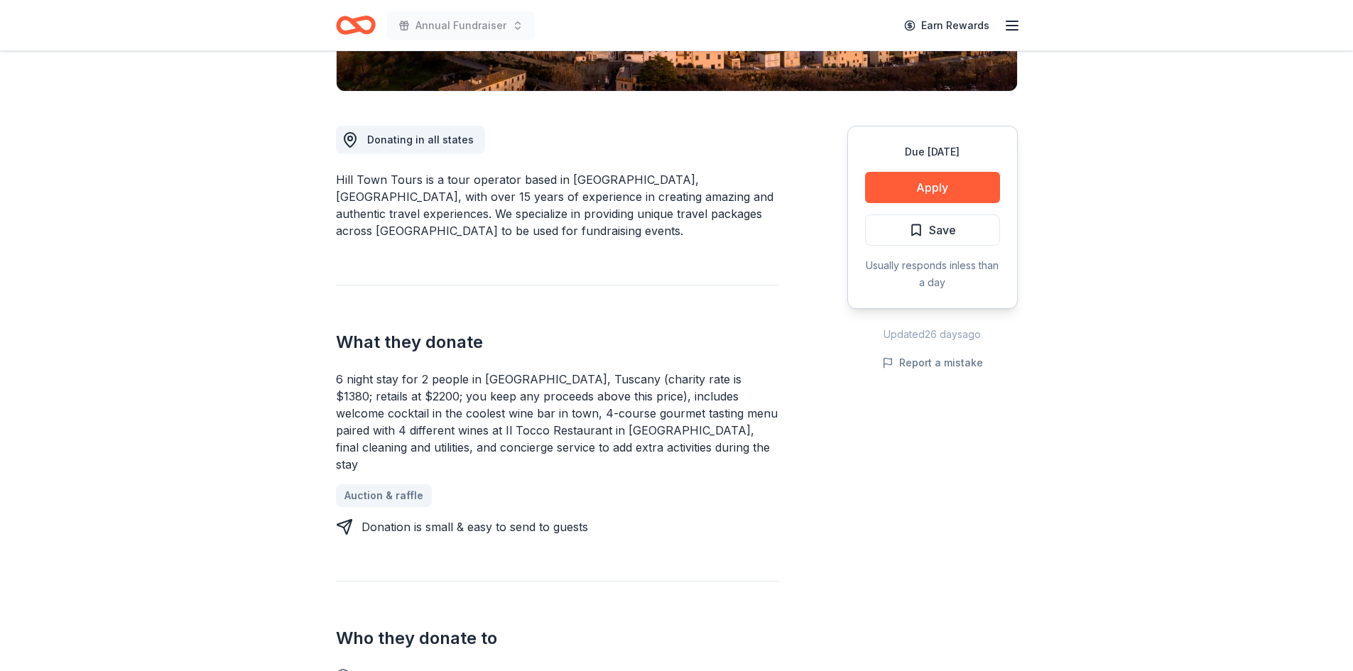
scroll to position [284, 0]
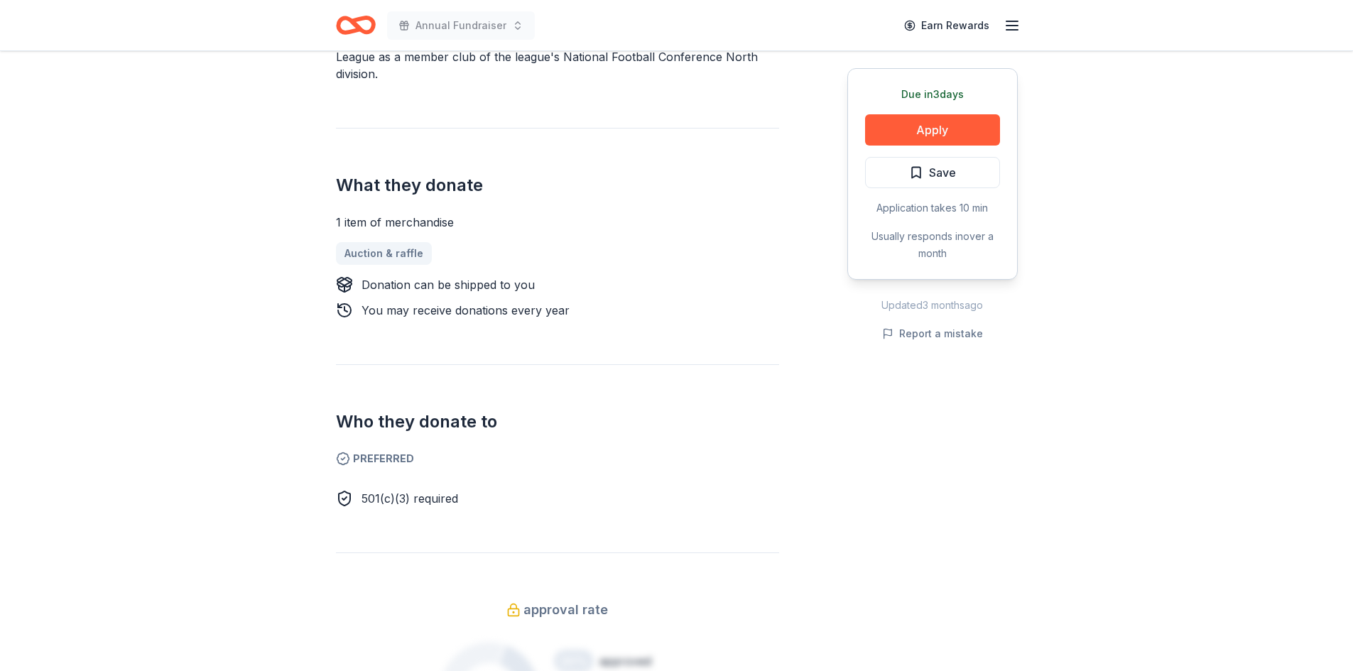
scroll to position [213, 0]
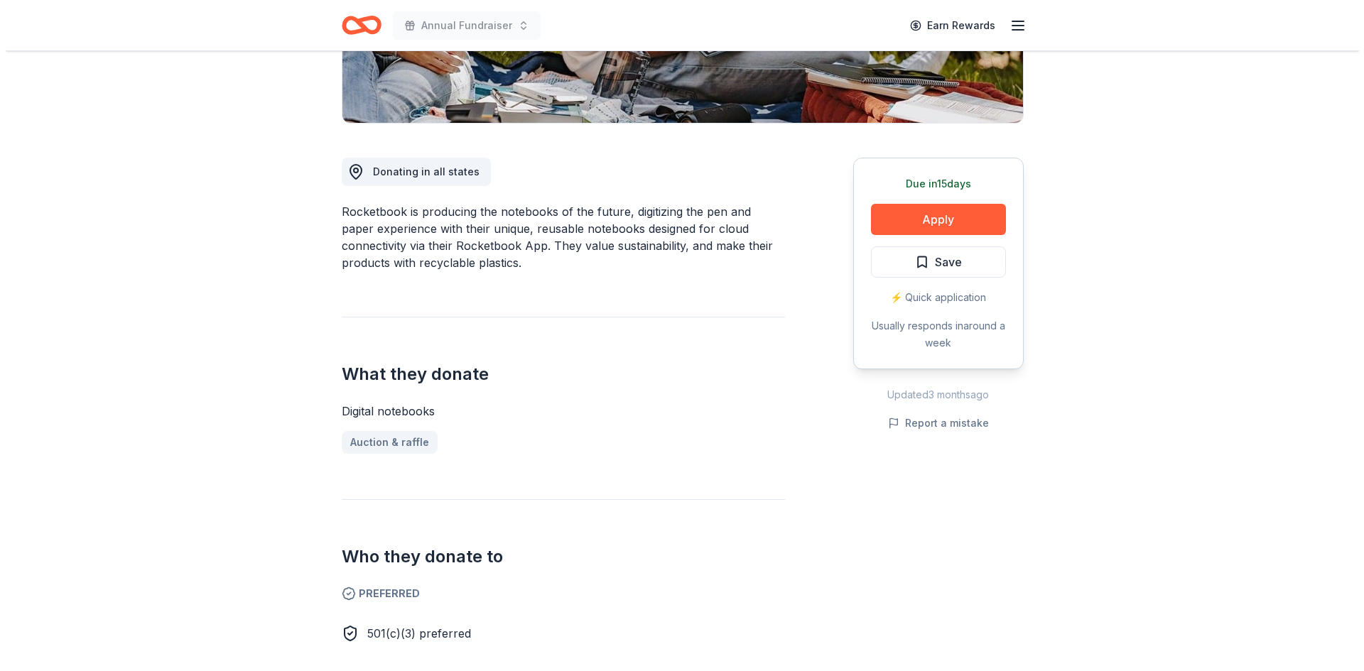
scroll to position [213, 0]
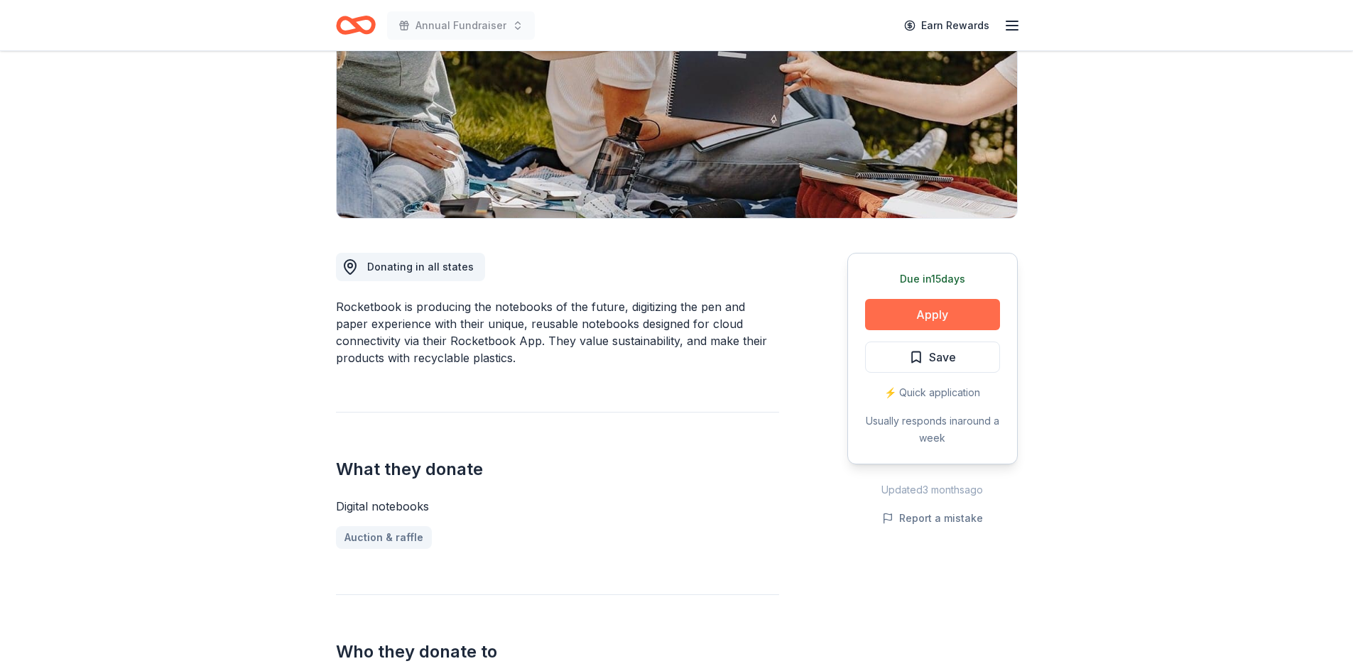
click at [920, 321] on button "Apply" at bounding box center [932, 314] width 135 height 31
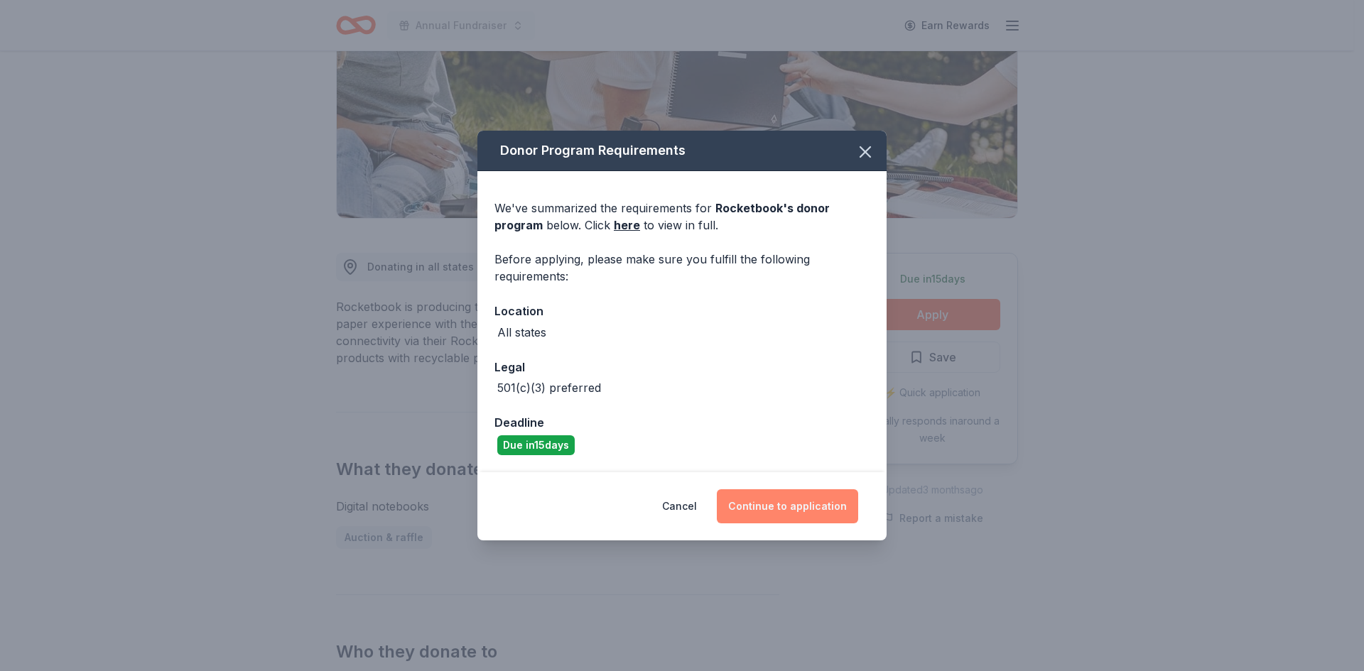
click at [777, 500] on button "Continue to application" at bounding box center [787, 506] width 141 height 34
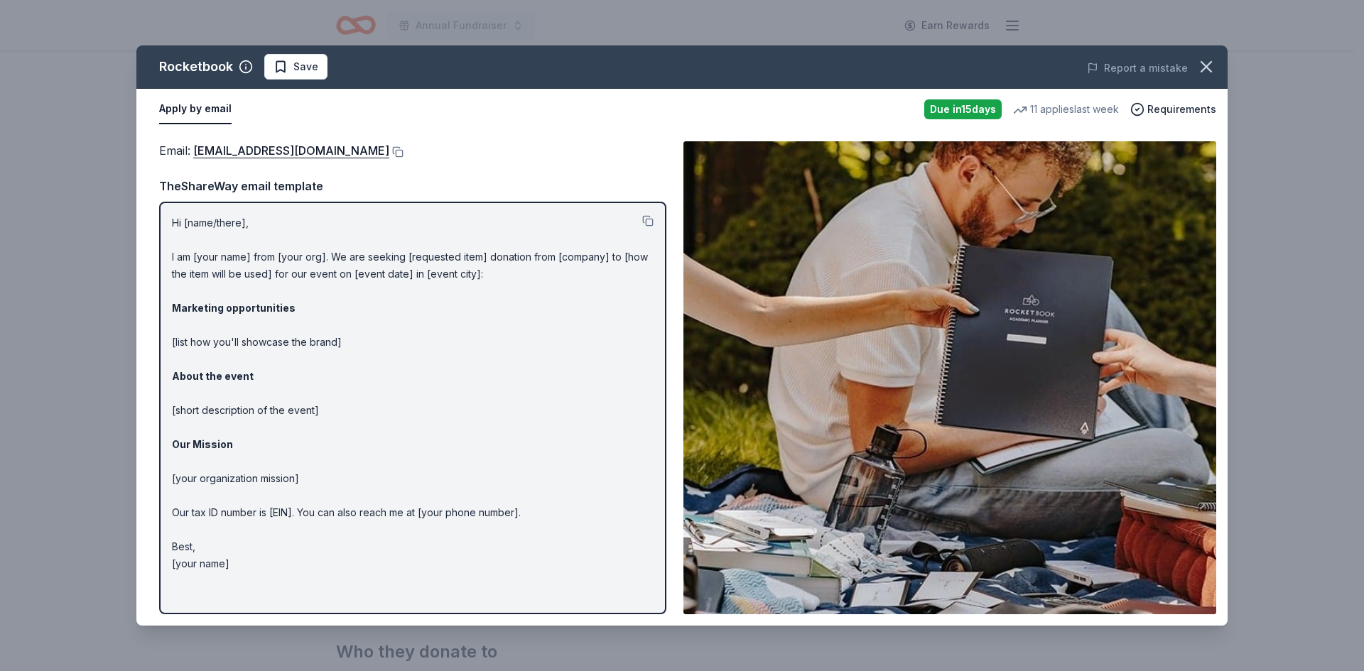
click at [191, 104] on button "Apply by email" at bounding box center [195, 109] width 72 height 30
click at [186, 221] on p "Hi [name/there], I am [your name] from [your org]. We are seeking [requested it…" at bounding box center [413, 393] width 482 height 358
click at [172, 221] on p "Hi [name/there], I am [your name] from [your org]. We are seeking [requested it…" at bounding box center [413, 393] width 482 height 358
click at [221, 153] on link "[EMAIL_ADDRESS][DOMAIN_NAME]" at bounding box center [291, 150] width 196 height 18
click at [192, 224] on p "Hi [name/there], I am [your name] from [your org]. We are seeking [requested it…" at bounding box center [413, 393] width 482 height 358
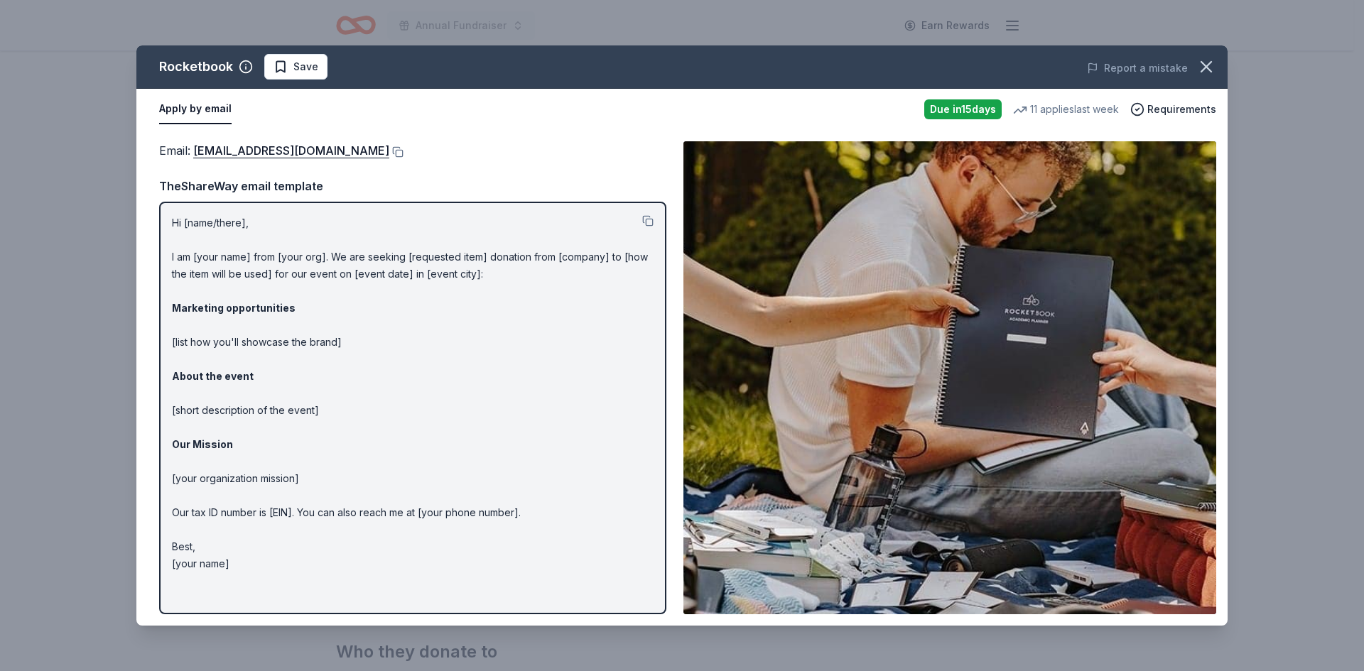
click at [182, 219] on p "Hi [name/there], I am [your name] from [your org]. We are seeking [requested it…" at bounding box center [413, 393] width 482 height 358
click at [650, 221] on button at bounding box center [647, 220] width 11 height 11
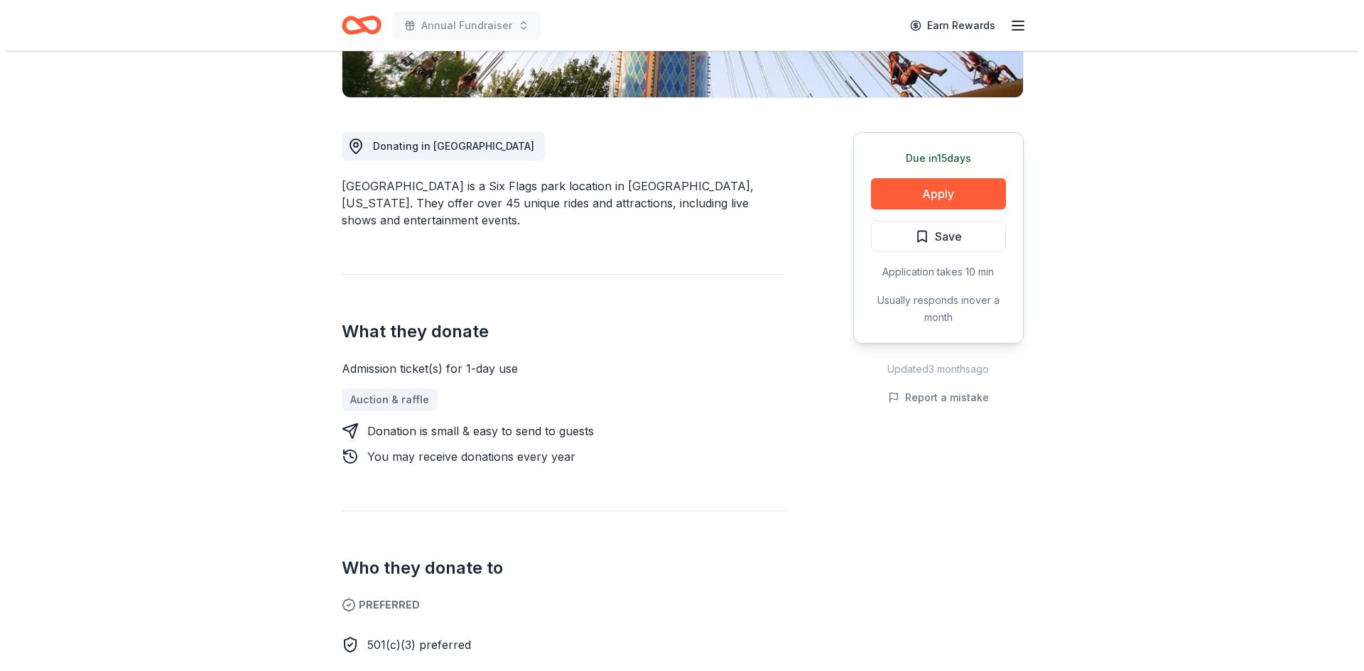
scroll to position [355, 0]
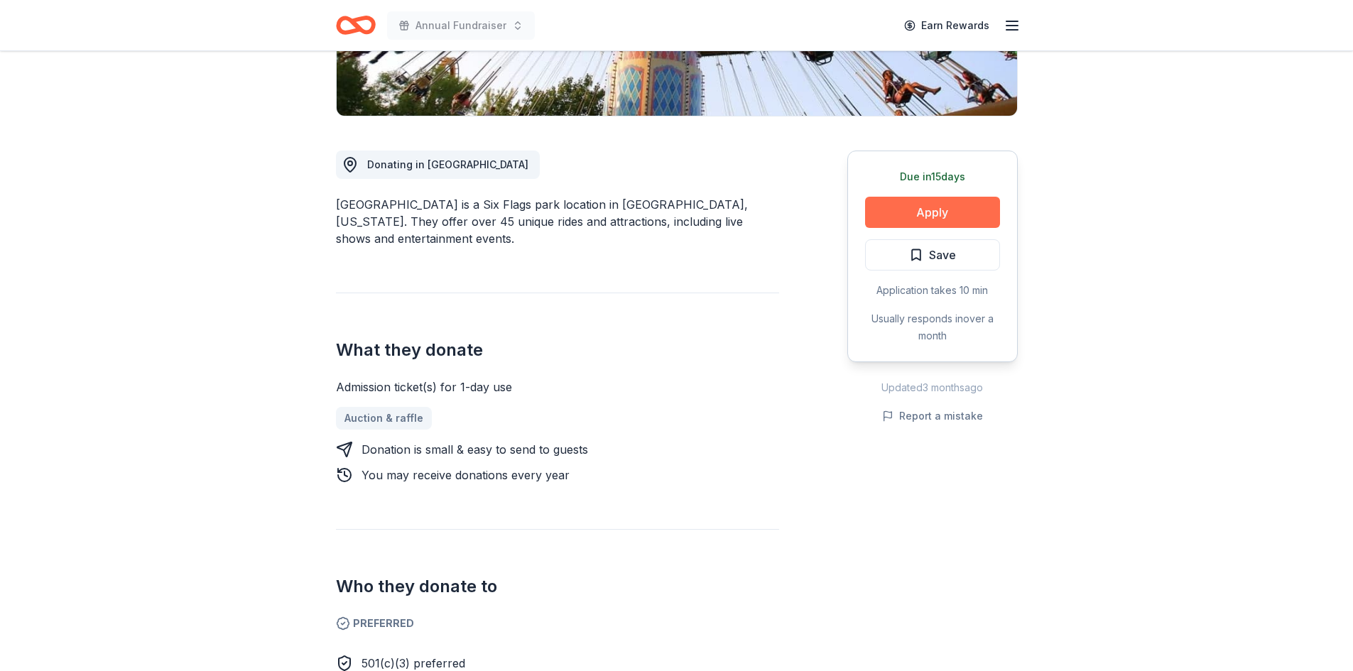
click at [943, 197] on button "Apply" at bounding box center [932, 212] width 135 height 31
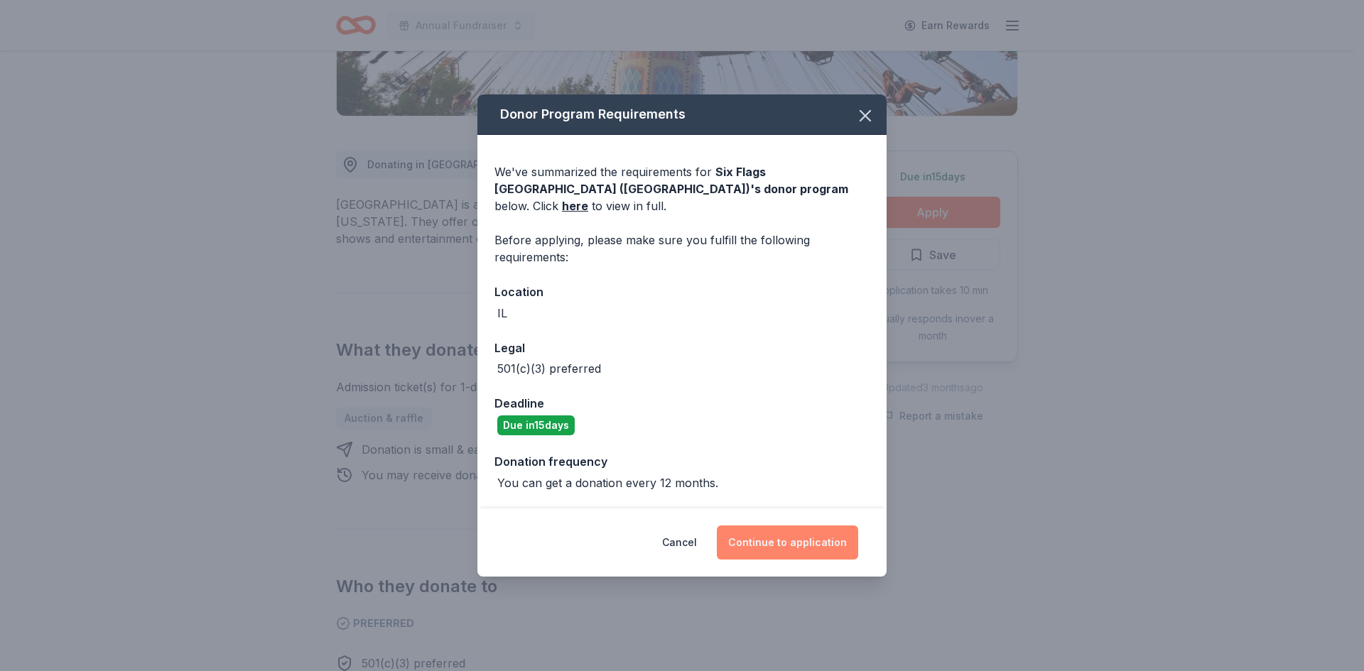
click at [790, 536] on button "Continue to application" at bounding box center [787, 543] width 141 height 34
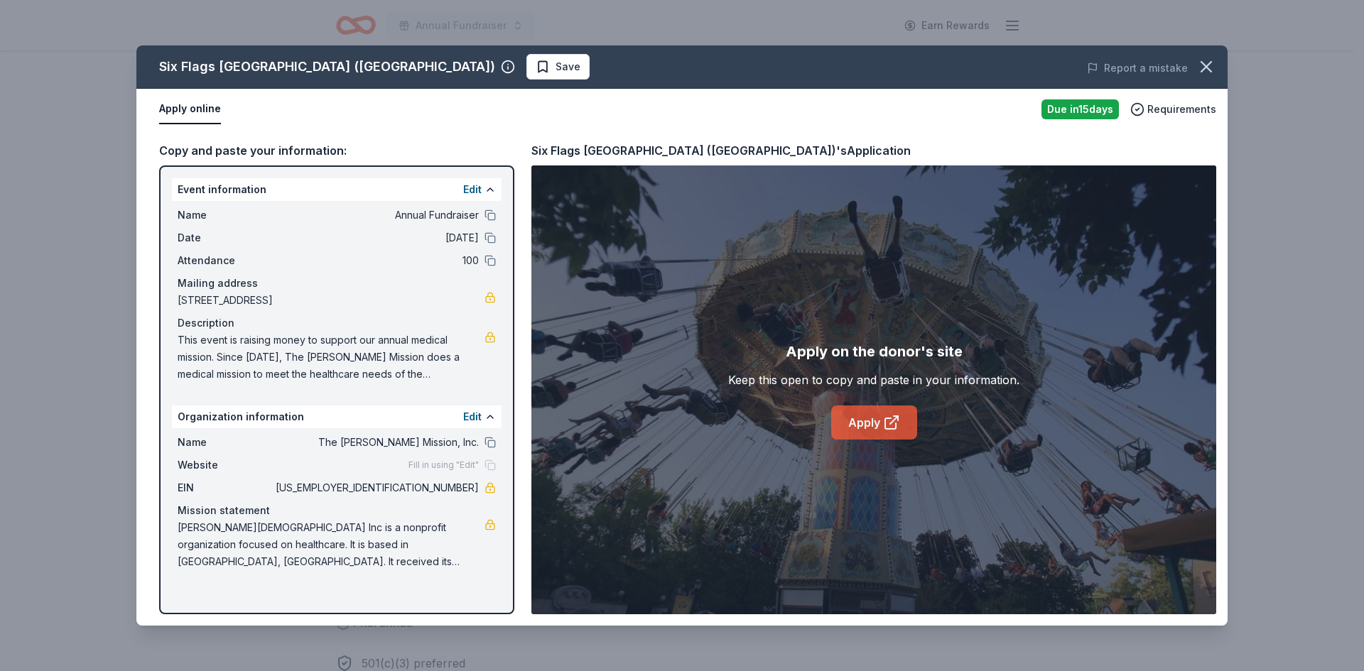
click at [869, 426] on link "Apply" at bounding box center [874, 423] width 86 height 34
